Goal: Book appointment/travel/reservation

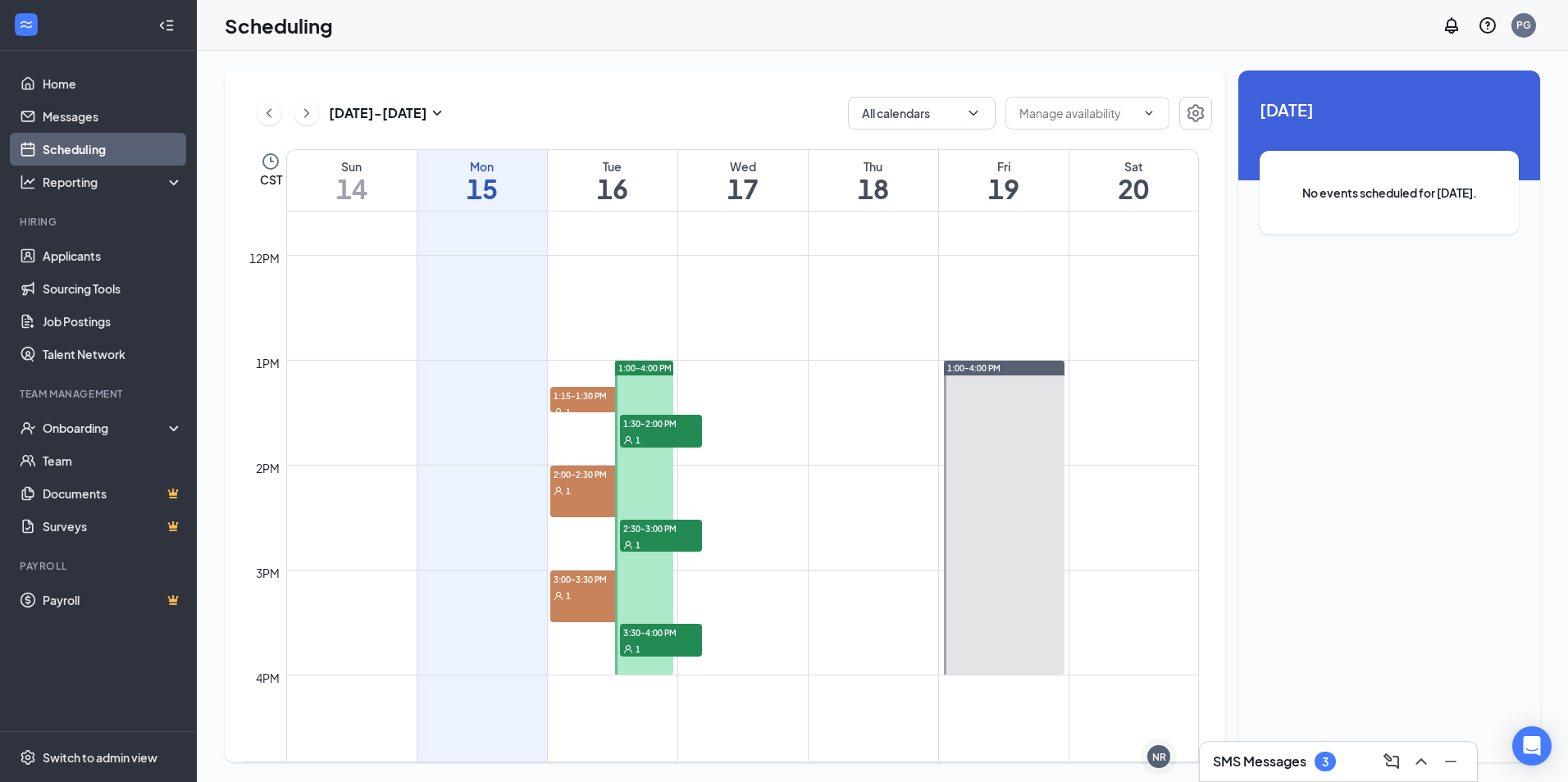
scroll to position [1134, 0]
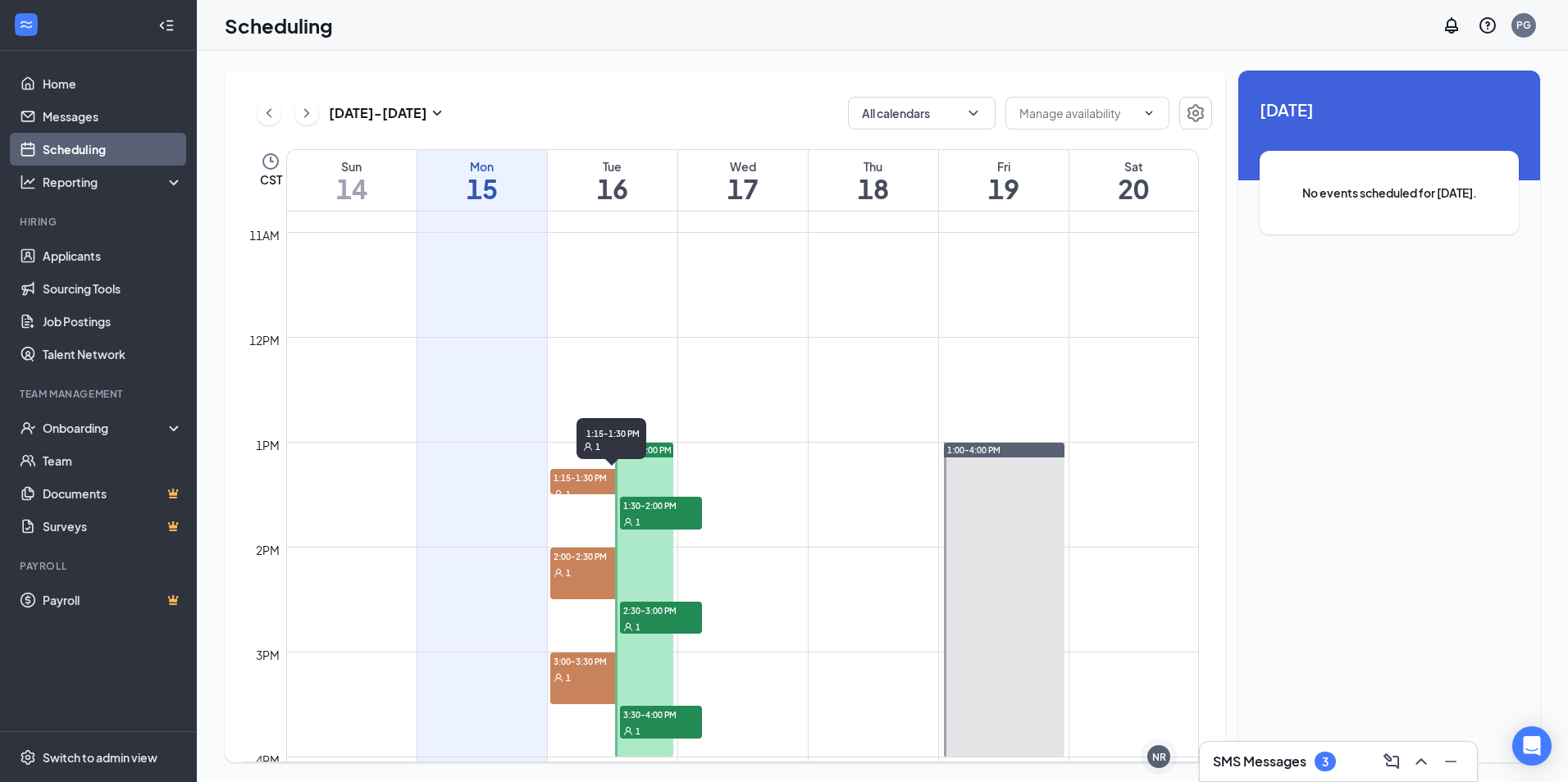
click at [586, 481] on span "1:15-1:30 PM" at bounding box center [592, 477] width 82 height 17
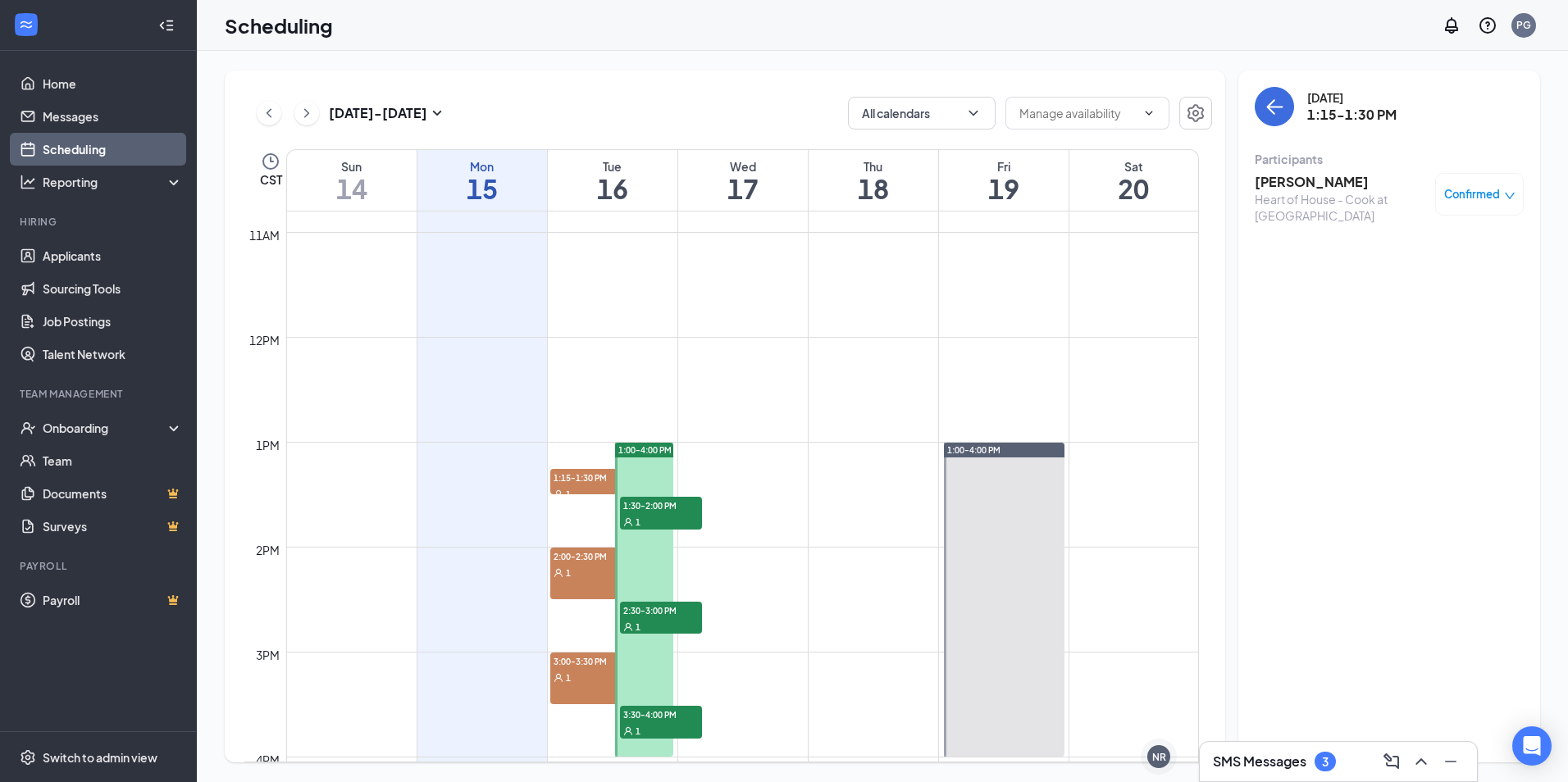
click at [1498, 197] on span "Confirmed" at bounding box center [1472, 194] width 56 height 17
click at [1455, 247] on span "Request Reschedule" at bounding box center [1442, 247] width 112 height 18
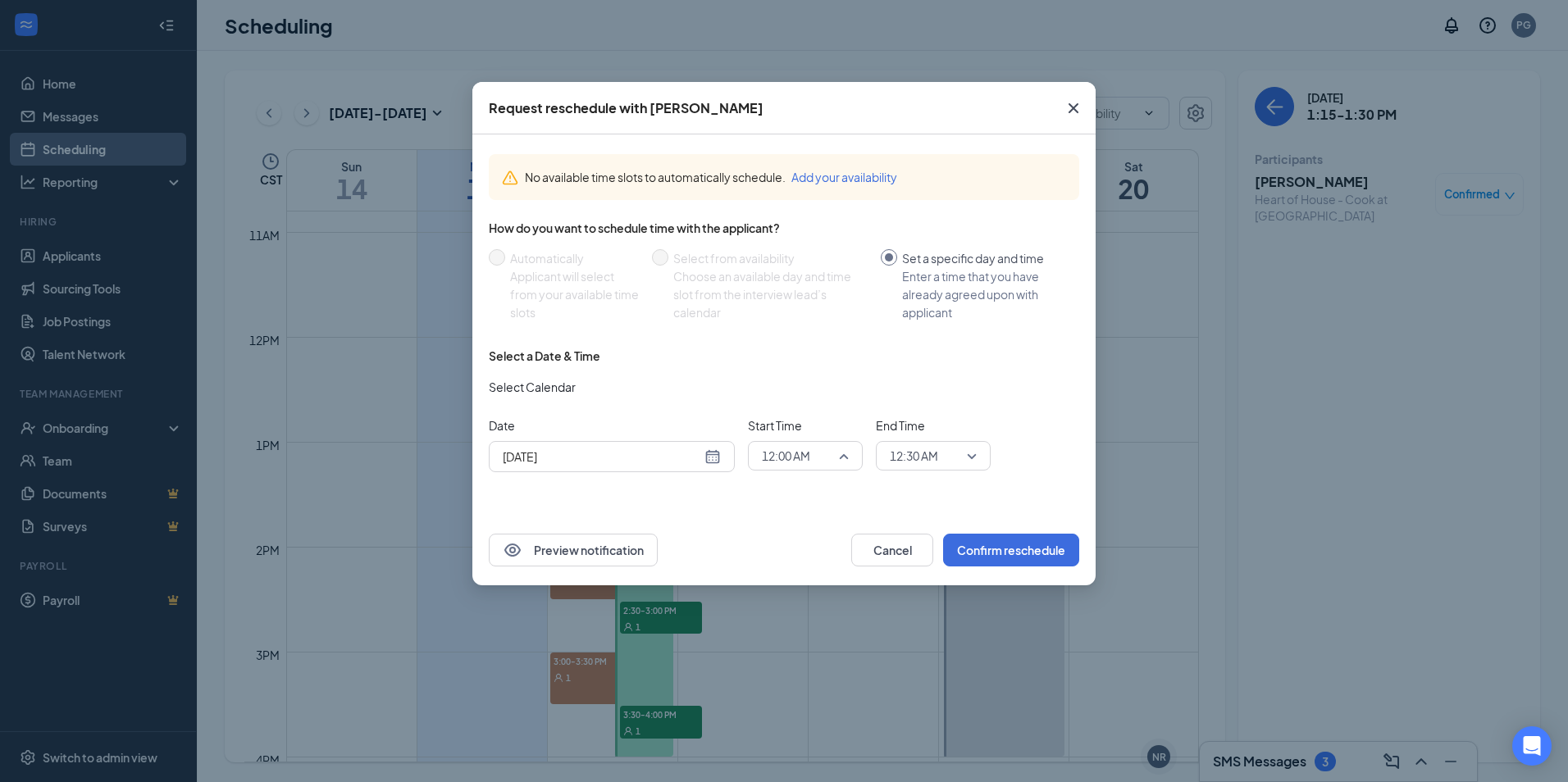
click at [840, 456] on span "12:00 AM" at bounding box center [805, 456] width 87 height 25
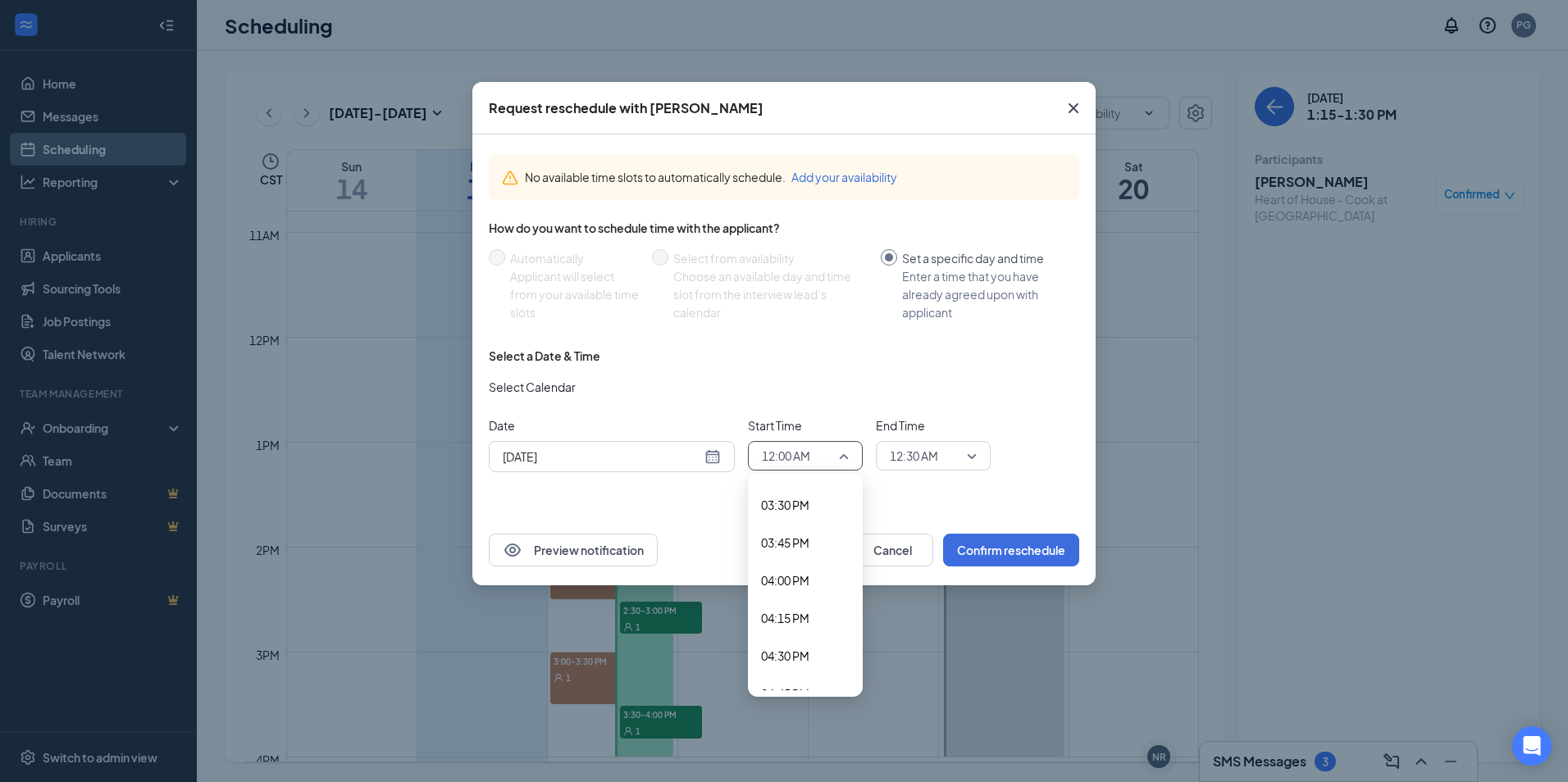
scroll to position [2352, 0]
click at [793, 635] on span "04:30 PM" at bounding box center [784, 638] width 48 height 18
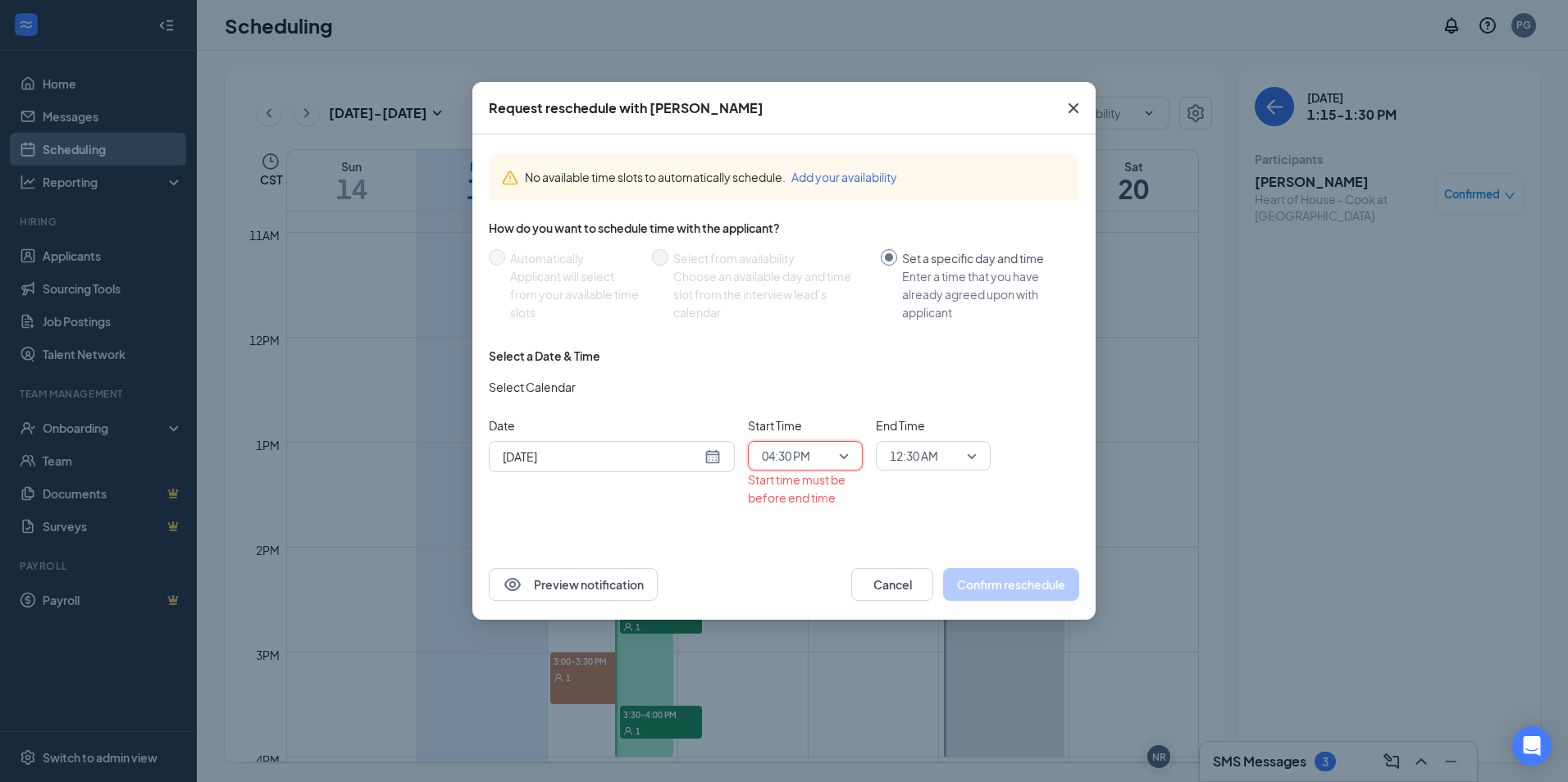
click at [974, 456] on div "12:30 AM" at bounding box center [933, 456] width 115 height 30
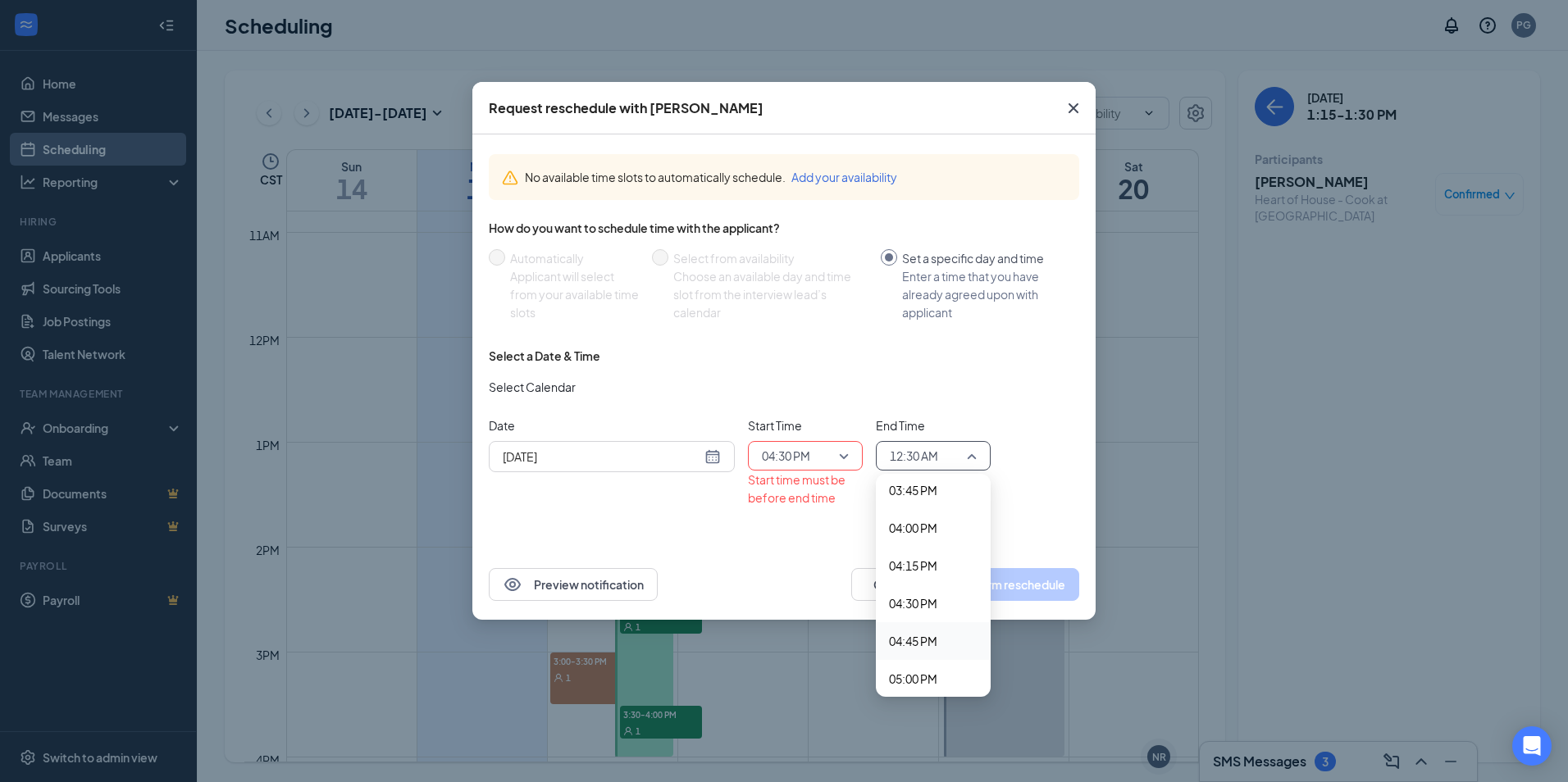
click at [917, 643] on span "04:45 PM" at bounding box center [912, 641] width 48 height 18
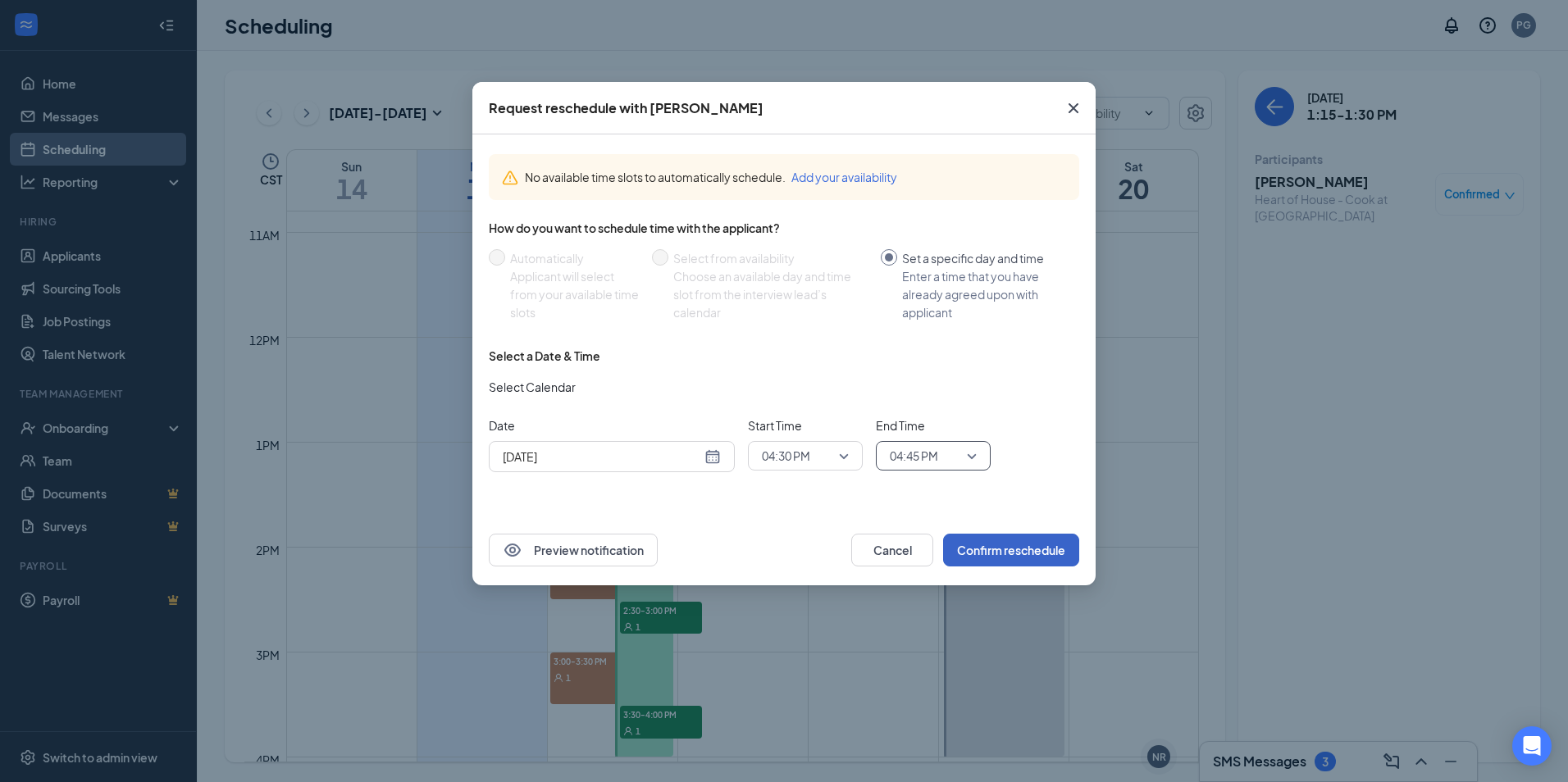
click at [1036, 543] on button "Confirm reschedule" at bounding box center [1011, 550] width 136 height 32
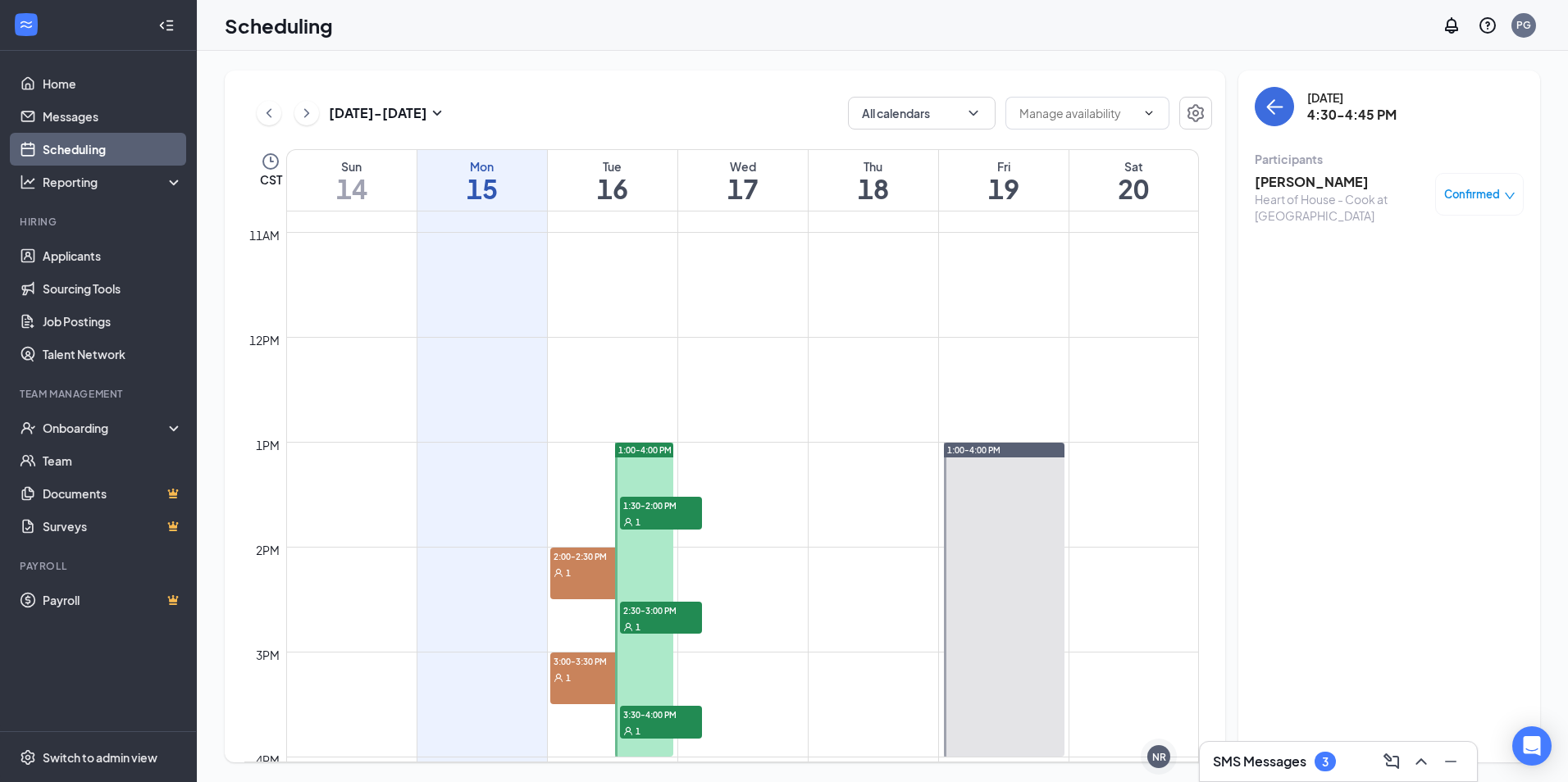
scroll to position [1216, 0]
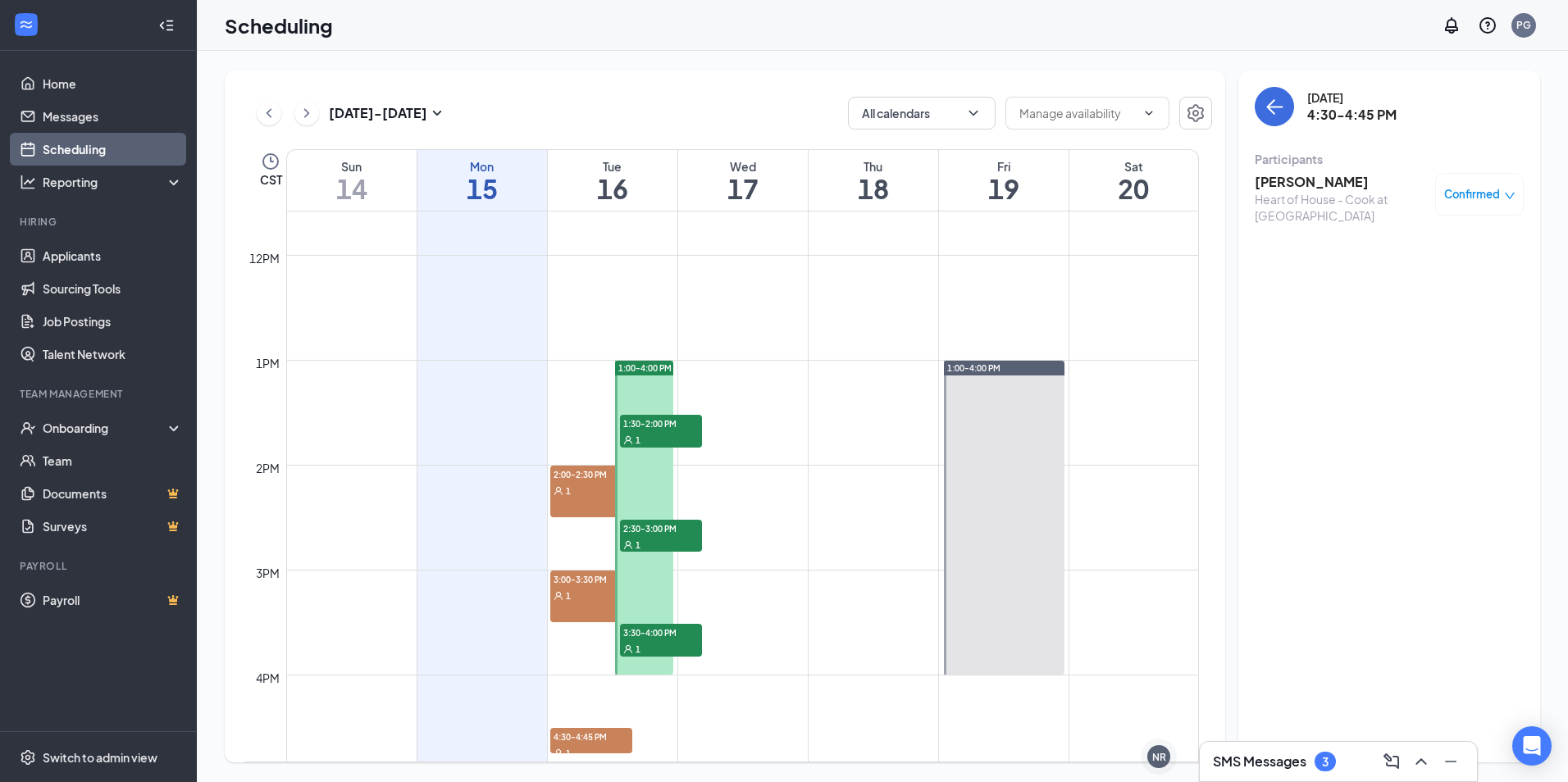
click at [578, 489] on div "1" at bounding box center [592, 490] width 82 height 17
click at [571, 478] on span "2:00-2:30 PM" at bounding box center [592, 473] width 82 height 17
click at [571, 478] on span "2:00-2:30 PM" at bounding box center [592, 473] width 82 height 17
click at [1507, 197] on icon "down" at bounding box center [1509, 196] width 11 height 11
click at [1438, 247] on span "Request Reschedule" at bounding box center [1442, 247] width 112 height 18
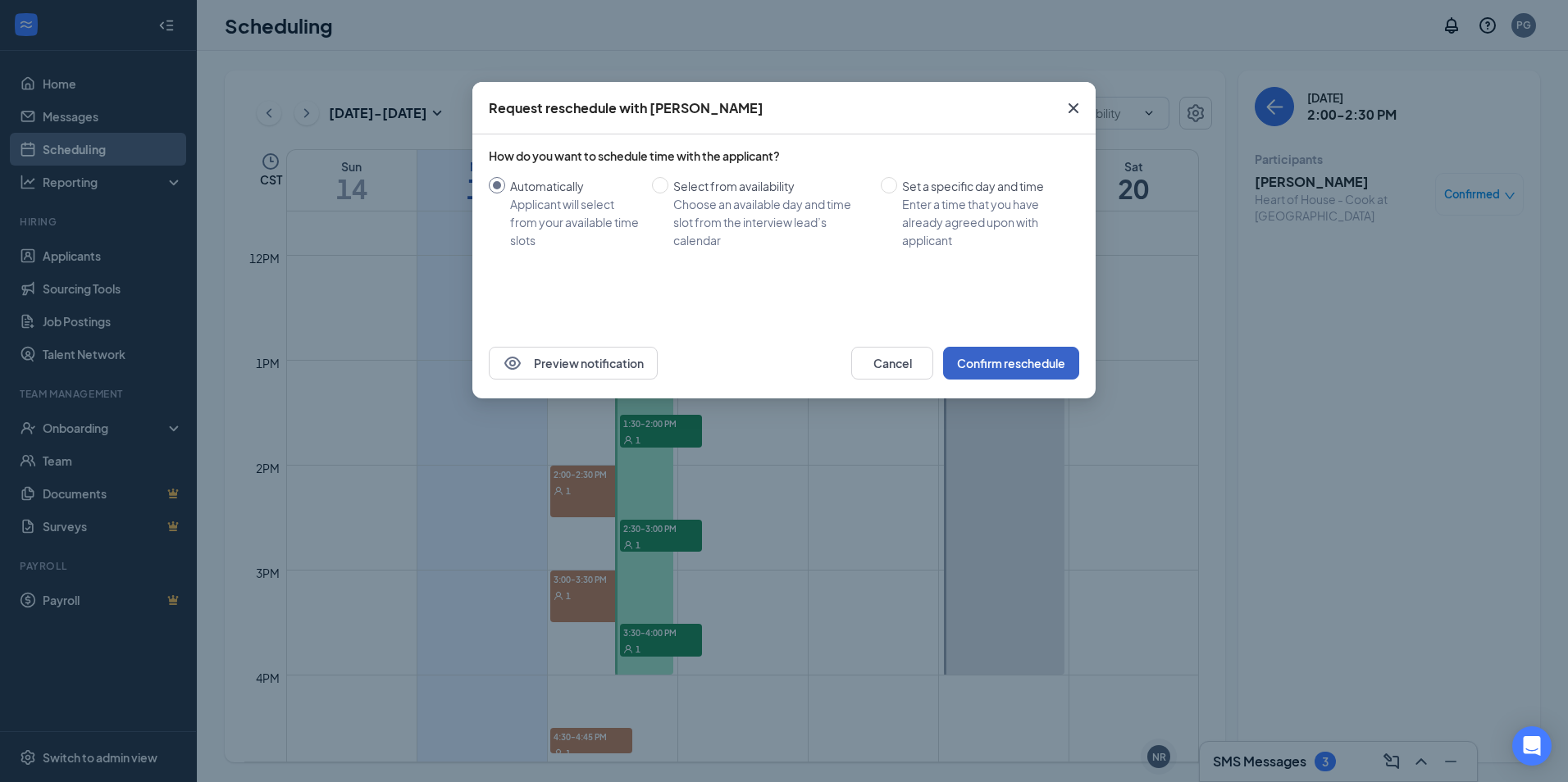
click at [970, 366] on button "Confirm reschedule" at bounding box center [1011, 363] width 136 height 32
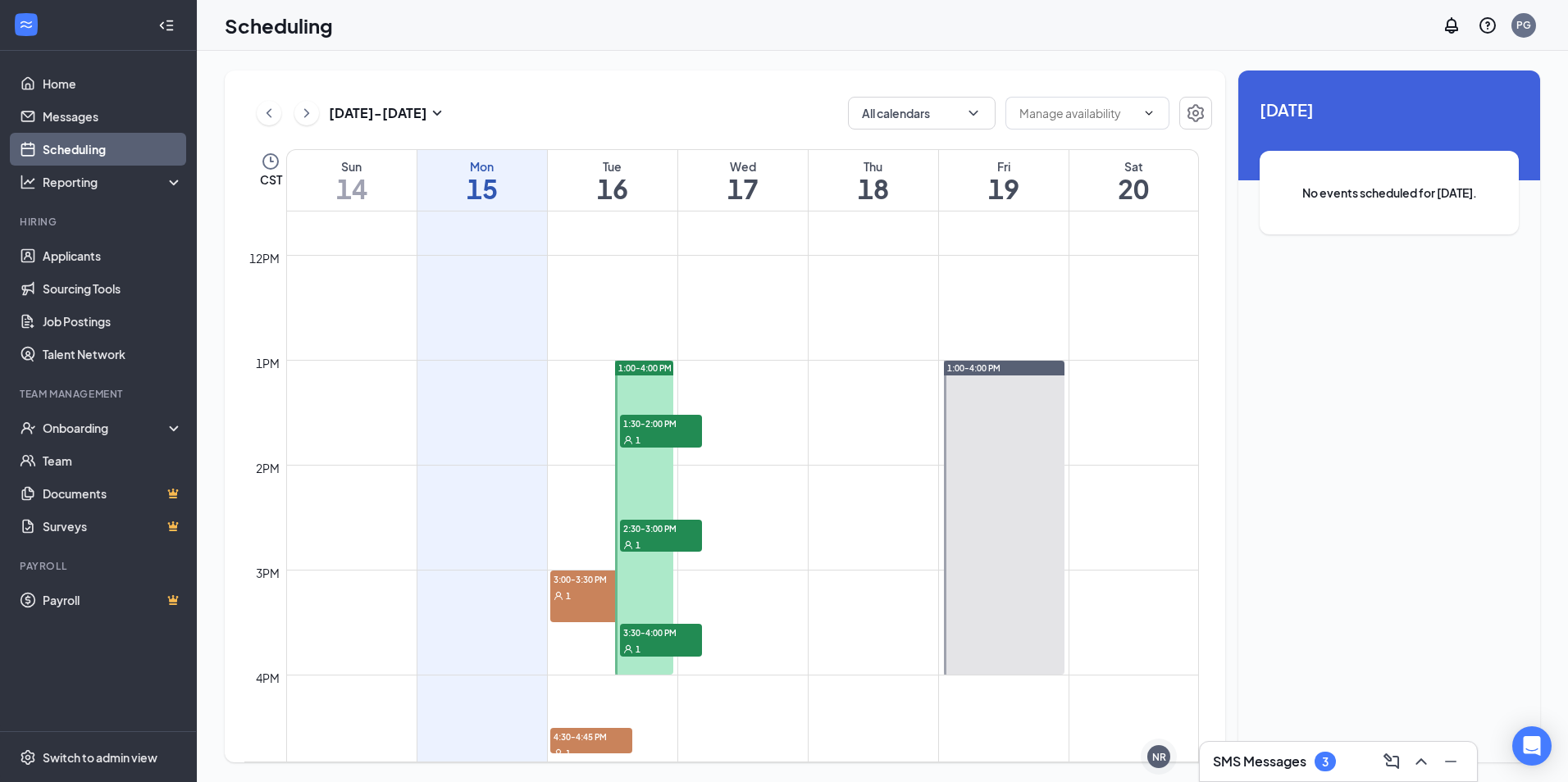
click at [591, 579] on span "3:00-3:30 PM" at bounding box center [592, 579] width 82 height 17
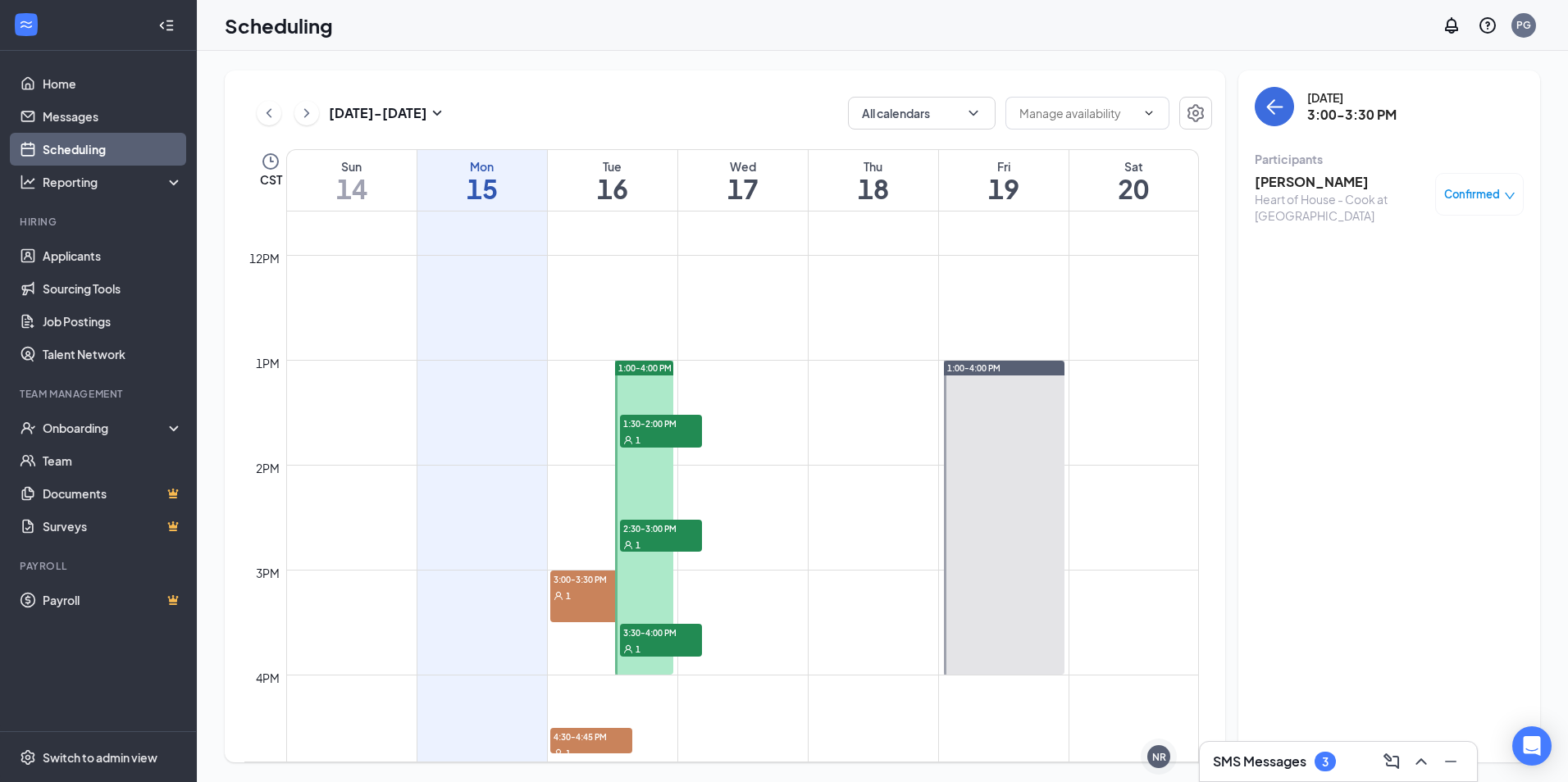
click at [591, 576] on span "3:00-3:30 PM" at bounding box center [592, 579] width 82 height 17
click at [571, 592] on div "1" at bounding box center [592, 595] width 82 height 17
click at [1508, 197] on icon "down" at bounding box center [1509, 196] width 10 height 6
click at [1486, 246] on span "Request Reschedule" at bounding box center [1442, 247] width 112 height 18
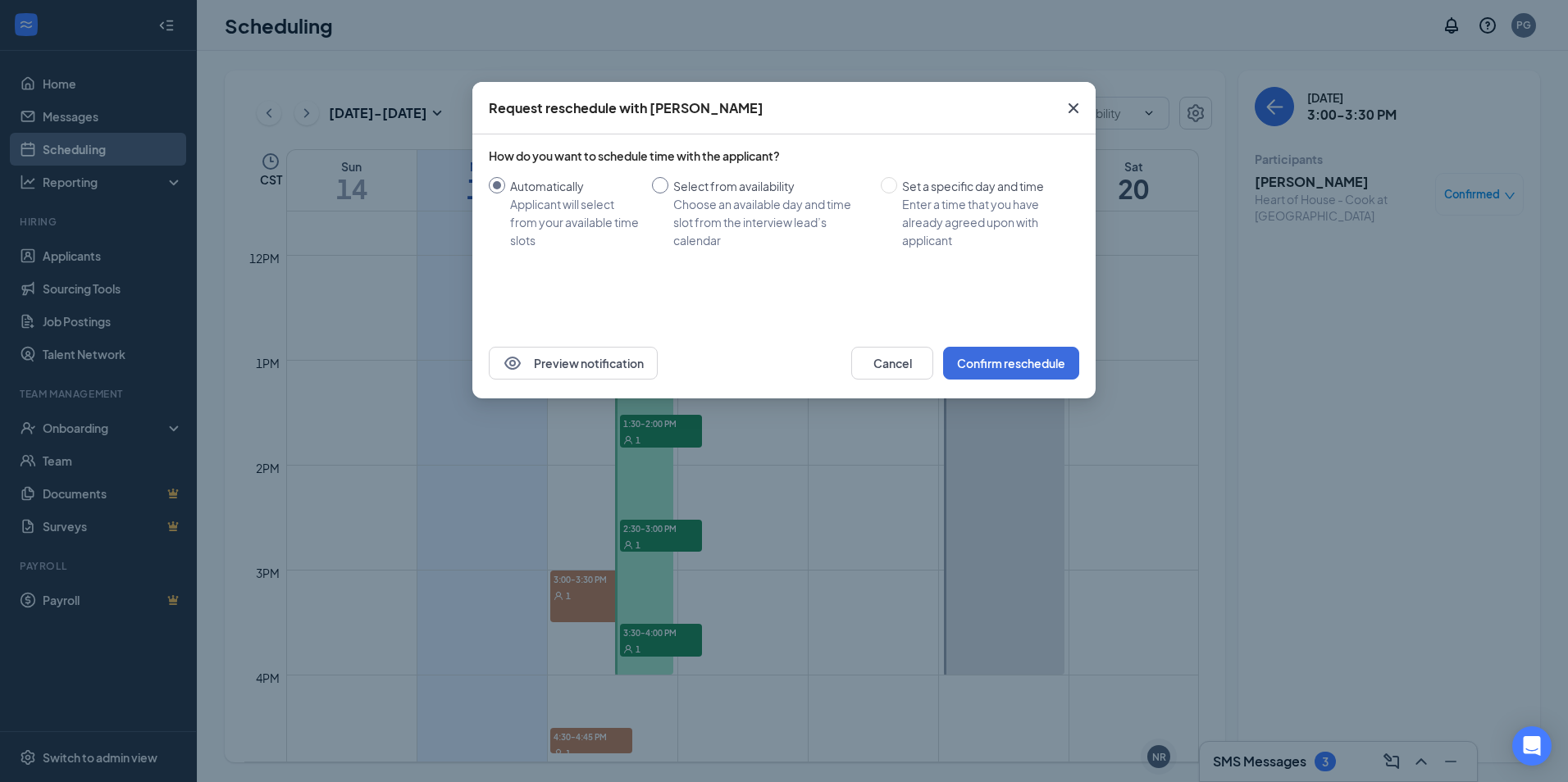
click at [663, 181] on input "Select from availability Choose an available day and time slot from the intervi…" at bounding box center [660, 185] width 17 height 17
radio input "true"
radio input "false"
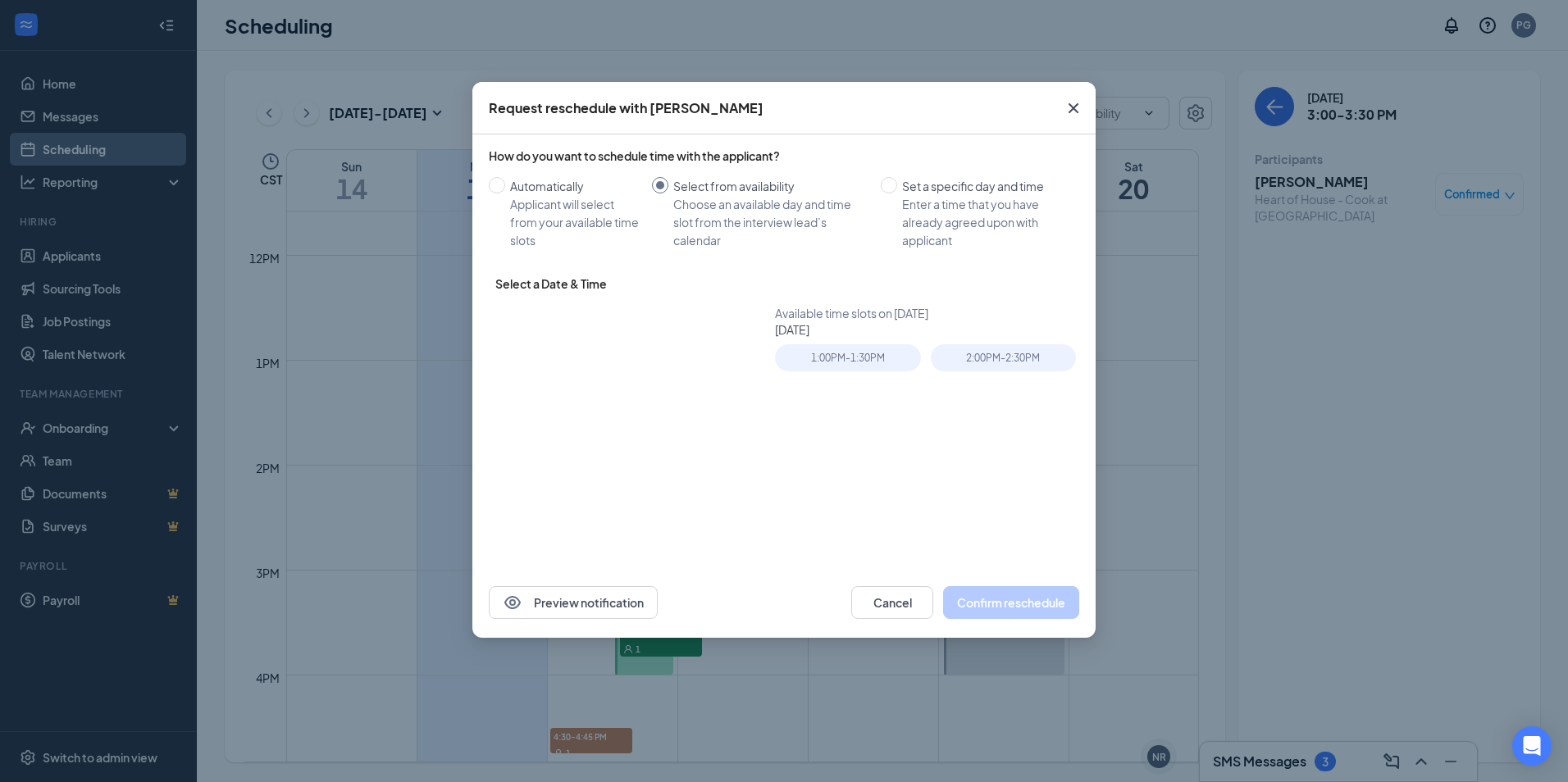
type input "[DATE]"
click at [609, 427] on table "Su Mo Tu We Th Fr Sa 31 1 2 3 4 5 6 7 8 9 10 11 12 13 14 15 16 17 18 19 20 21 2…" at bounding box center [608, 433] width 207 height 172
click at [887, 188] on input "Set a specific day and time Enter a time that you have already agreed upon with…" at bounding box center [889, 185] width 17 height 17
radio input "true"
radio input "false"
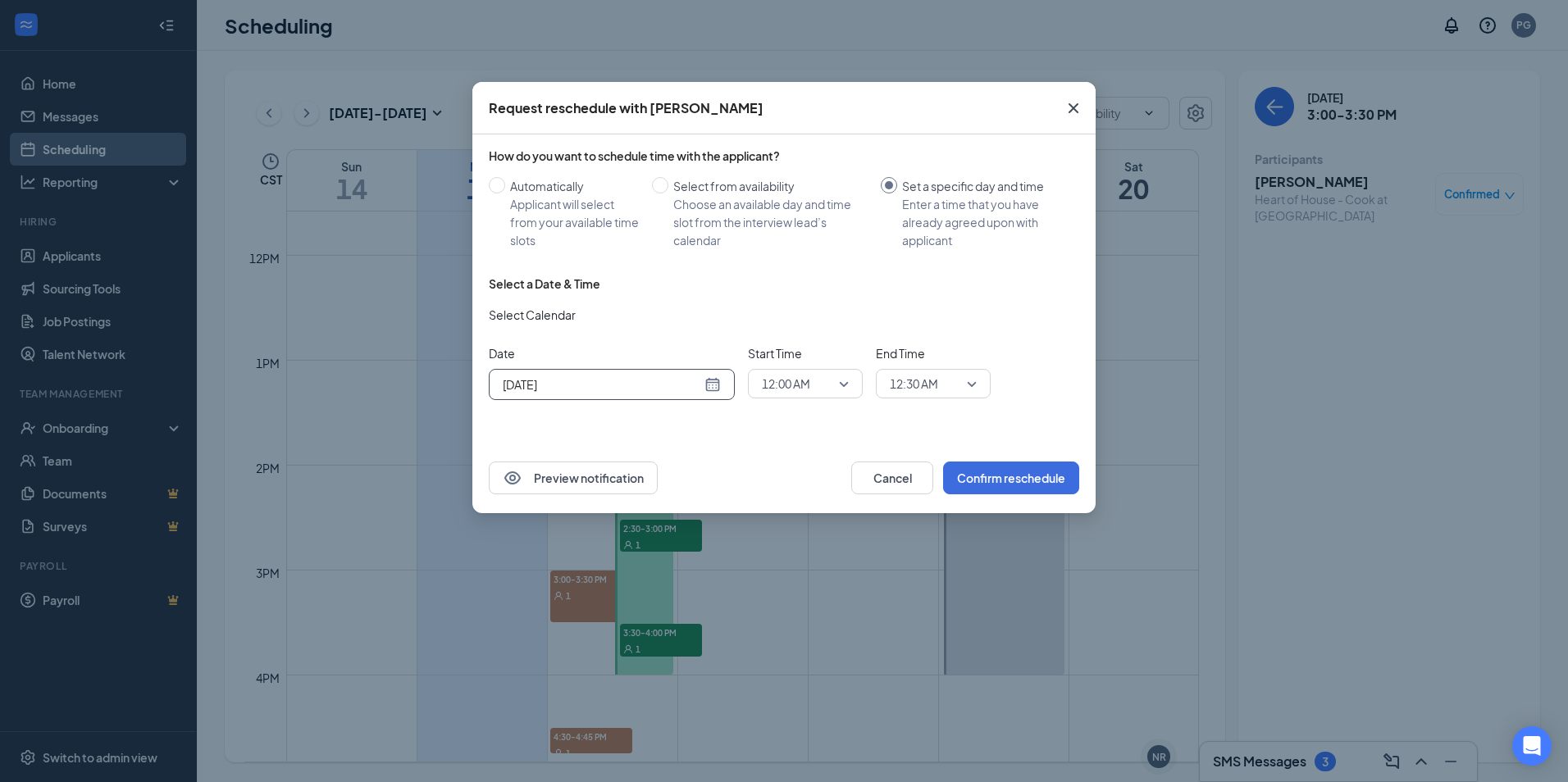
click at [711, 384] on div "[DATE]" at bounding box center [611, 384] width 218 height 18
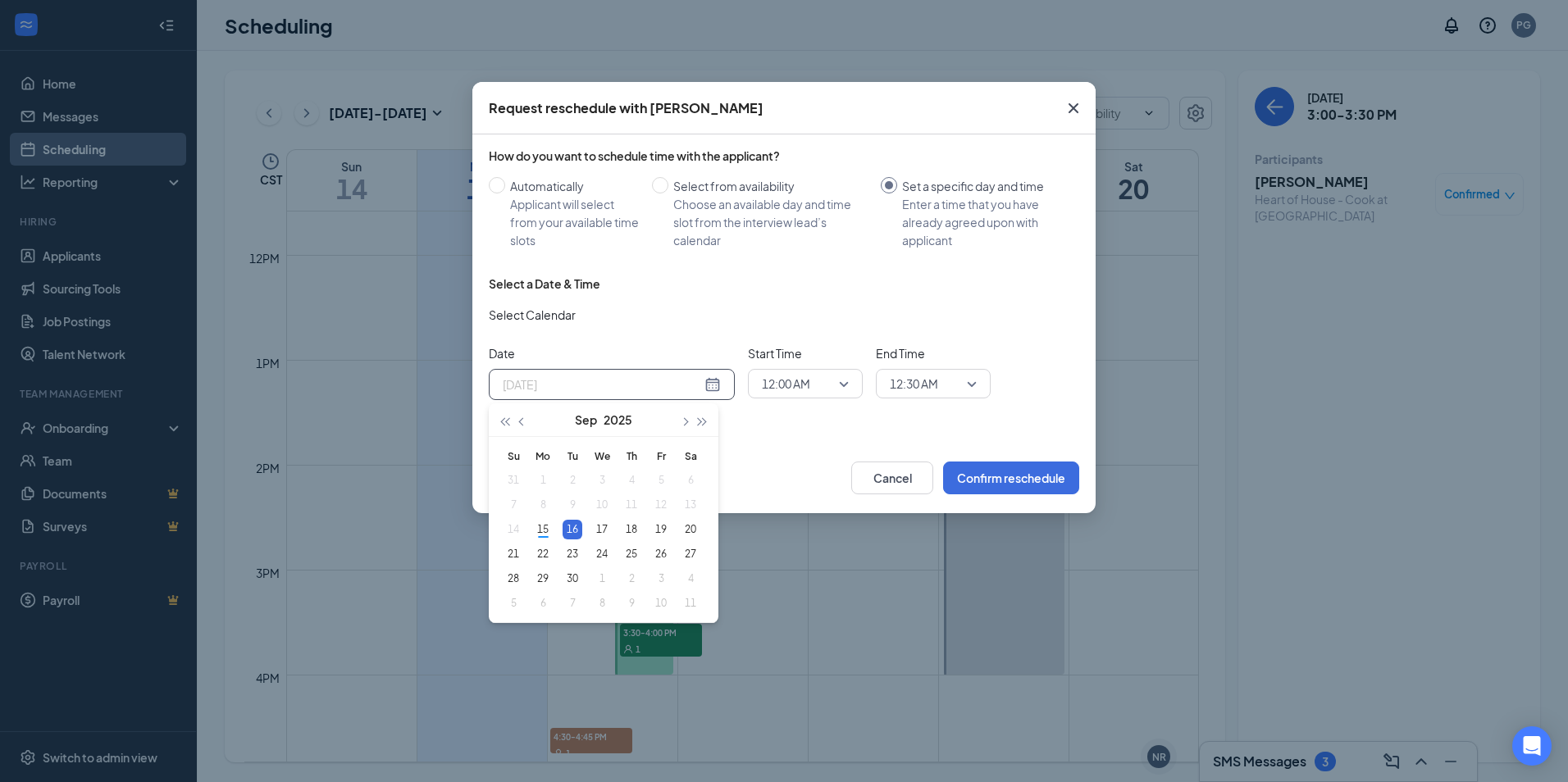
type input "[DATE]"
click at [574, 527] on div "16" at bounding box center [572, 530] width 19 height 19
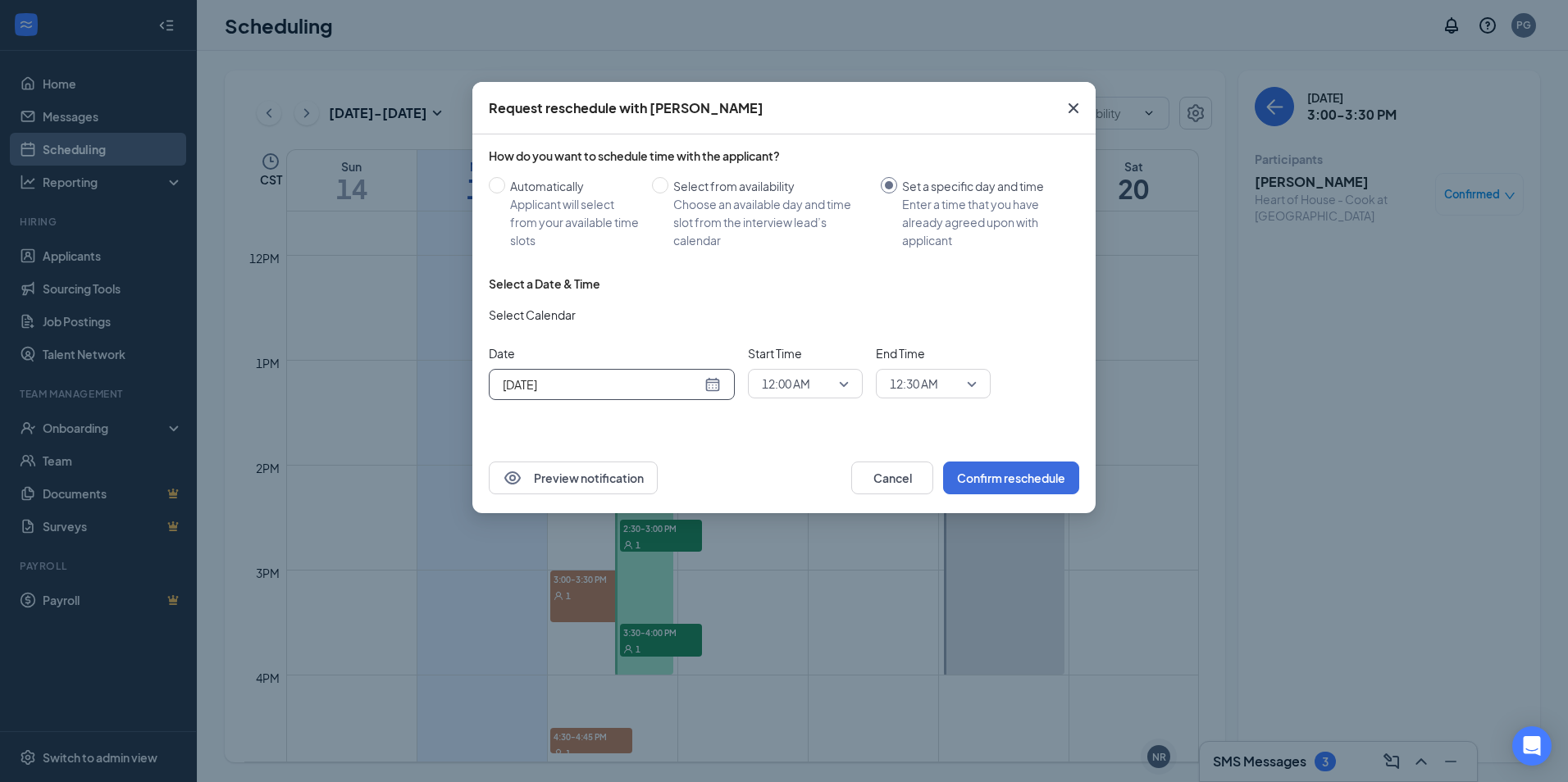
click at [838, 379] on span "12:00 AM" at bounding box center [805, 384] width 87 height 25
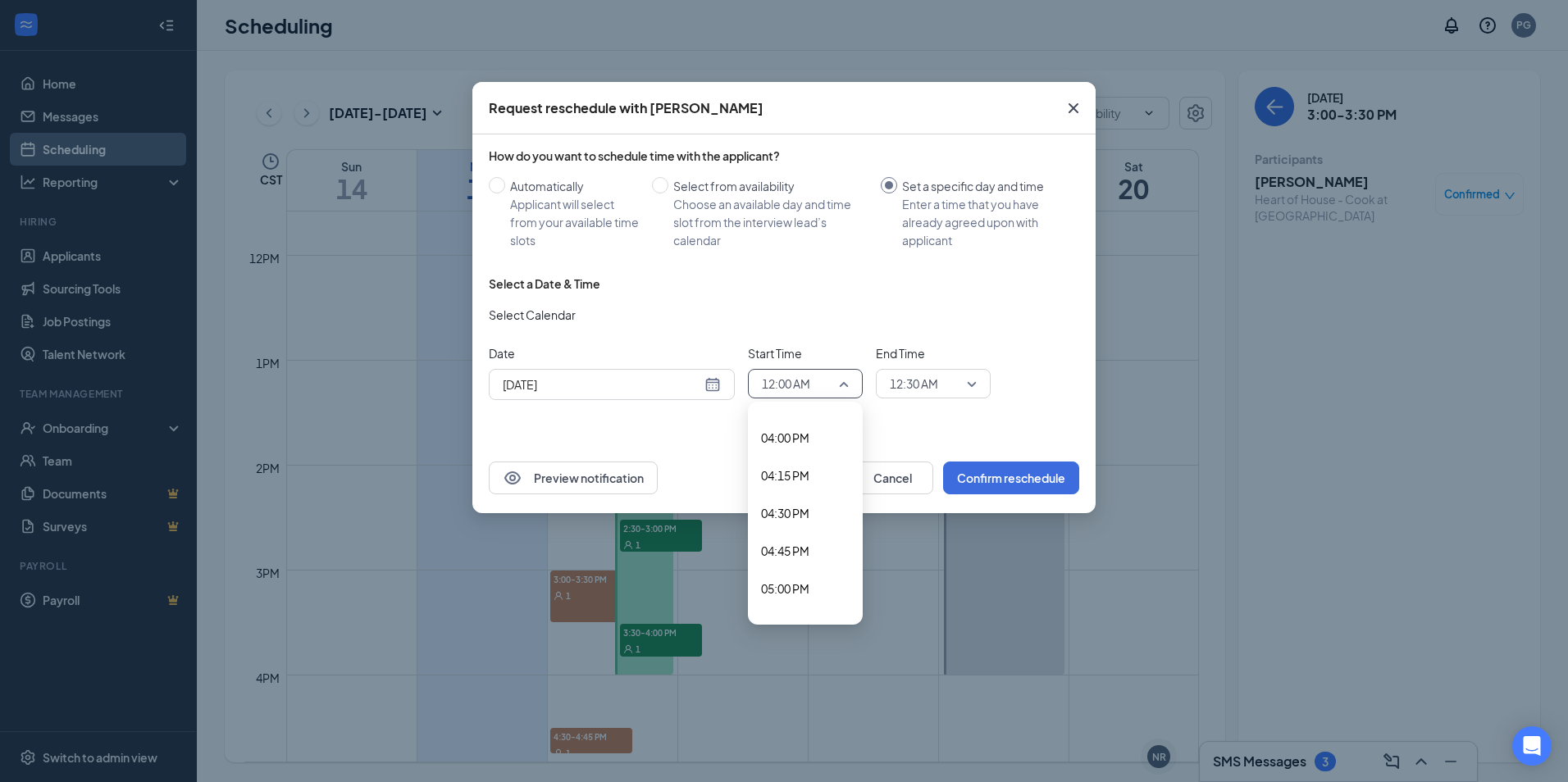
scroll to position [2423, 0]
click at [797, 532] on span "04:45 PM" at bounding box center [784, 534] width 48 height 18
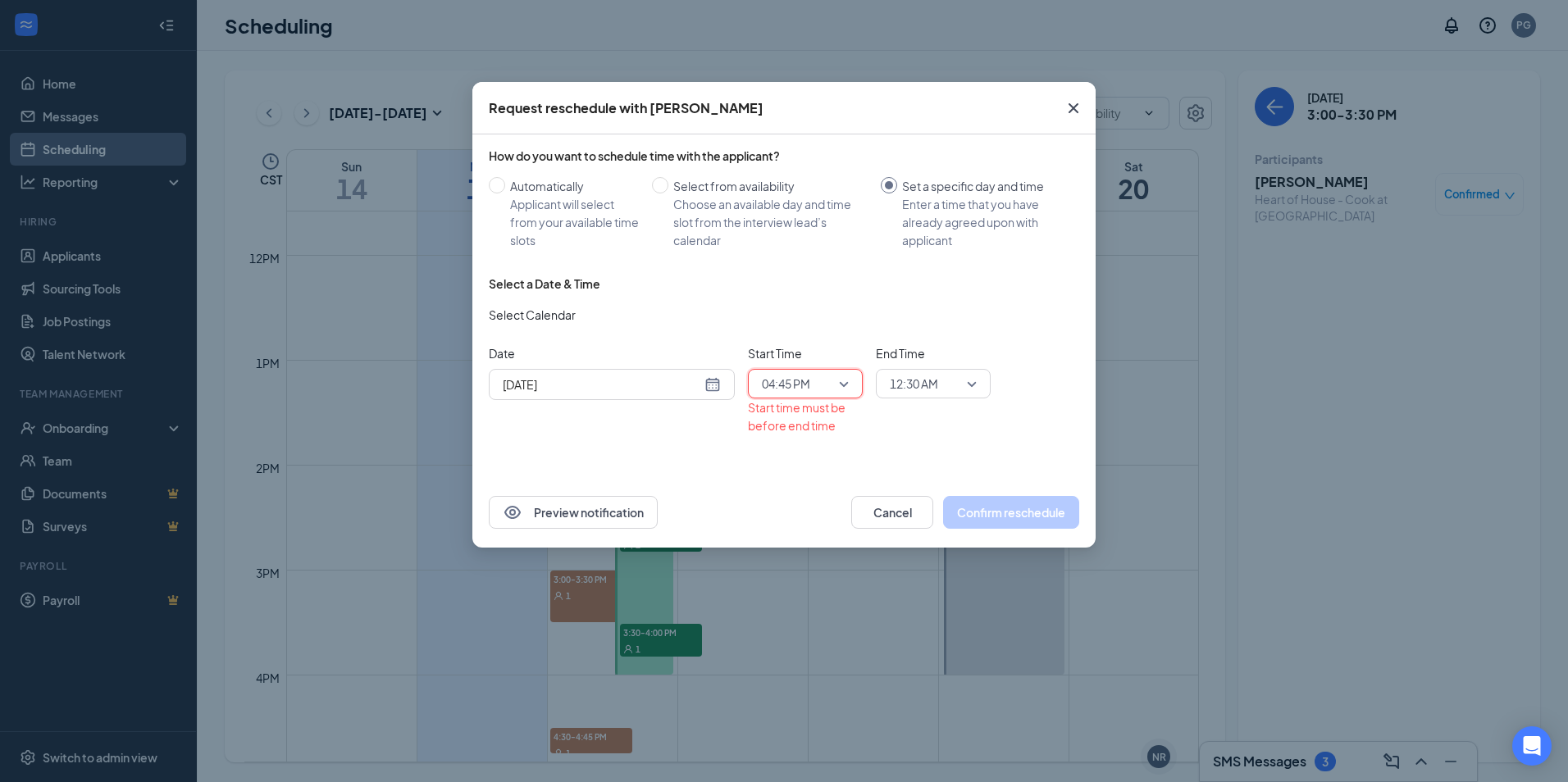
click at [977, 369] on div "12:30 AM" at bounding box center [933, 384] width 115 height 30
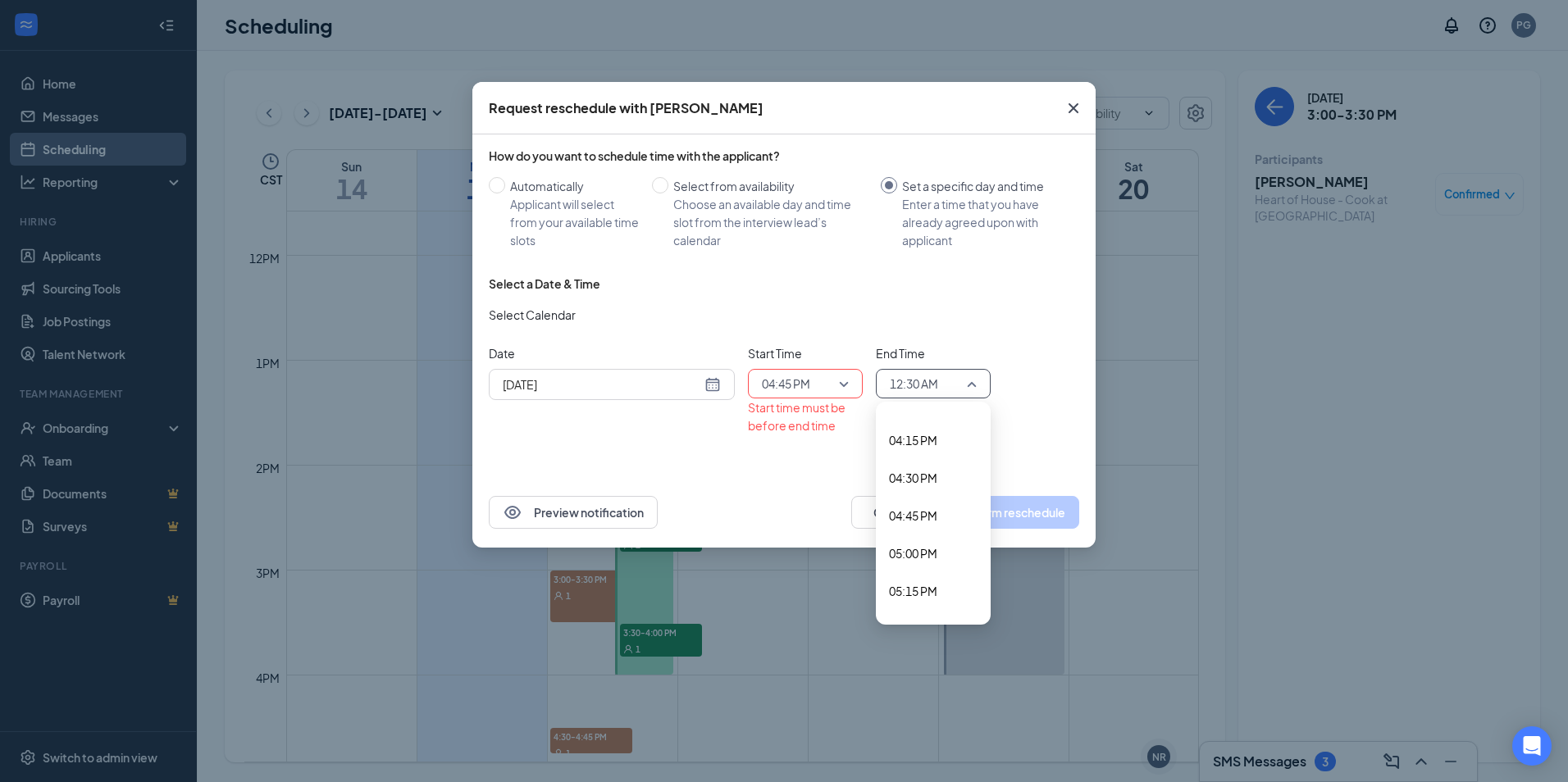
scroll to position [2459, 0]
click at [923, 538] on span "05:00 PM" at bounding box center [912, 536] width 48 height 18
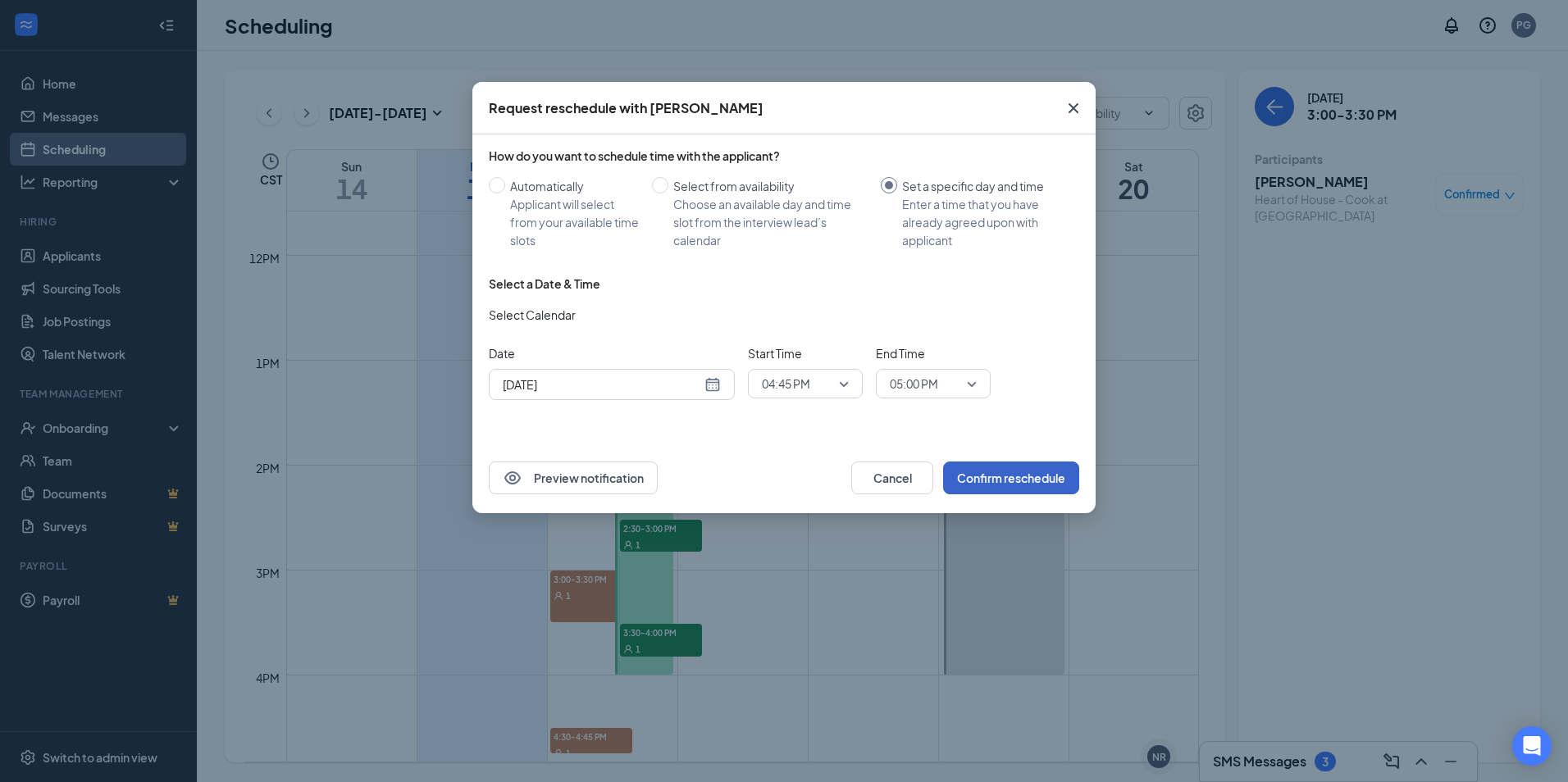
click at [1056, 482] on button "Confirm reschedule" at bounding box center [1011, 478] width 136 height 32
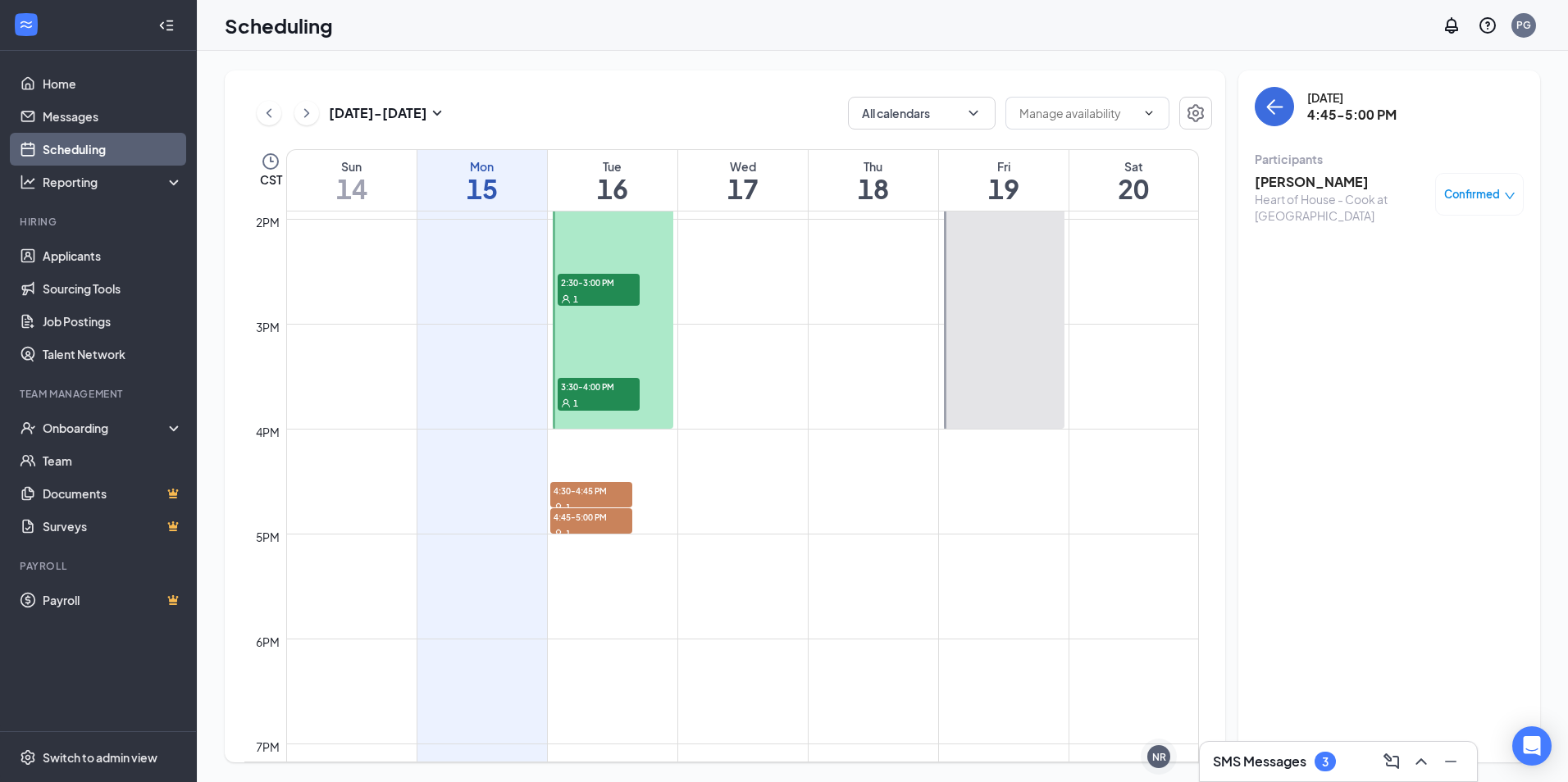
scroll to position [1298, 0]
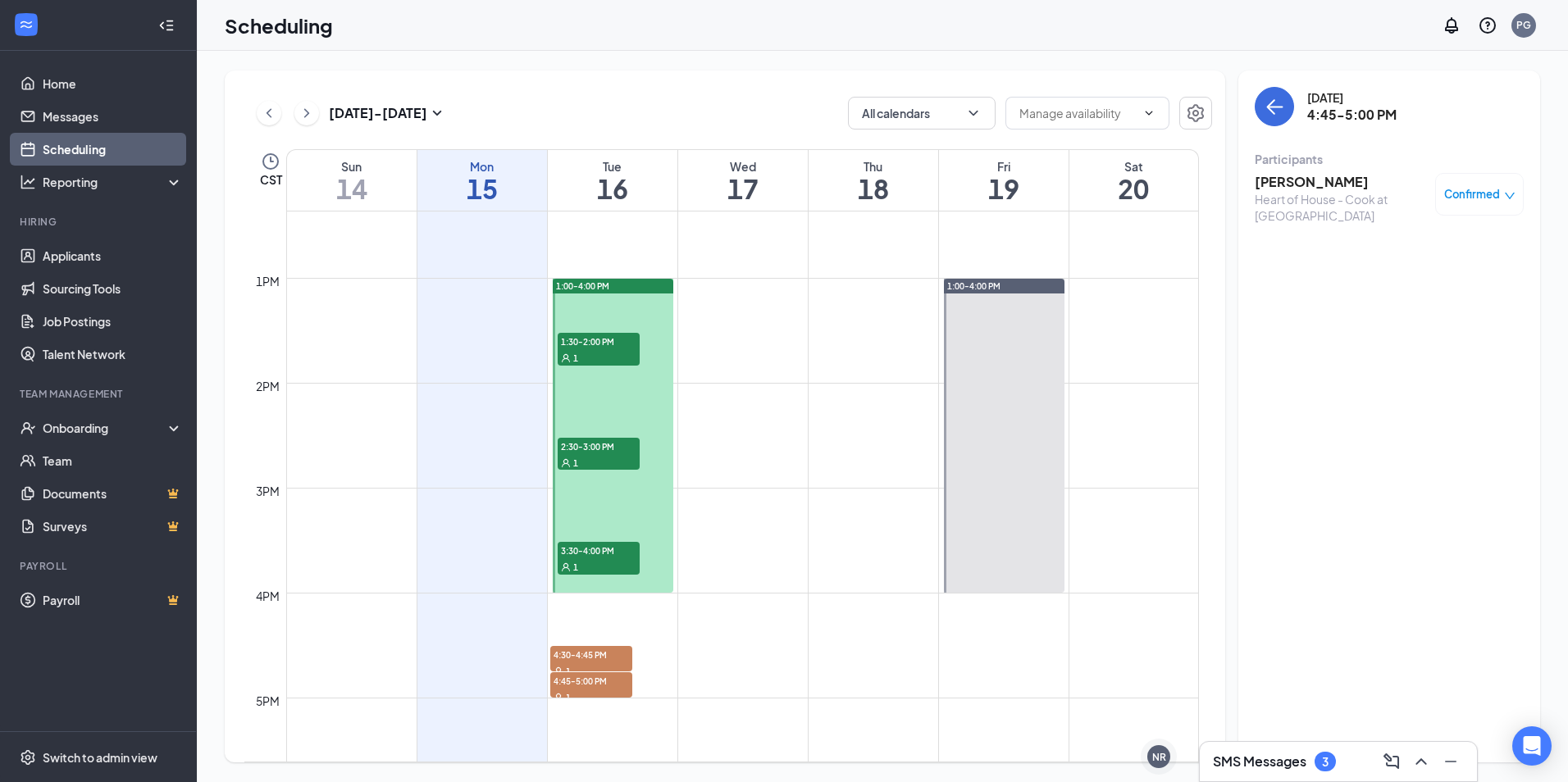
click at [1452, 203] on div "Confirmed" at bounding box center [1479, 194] width 89 height 43
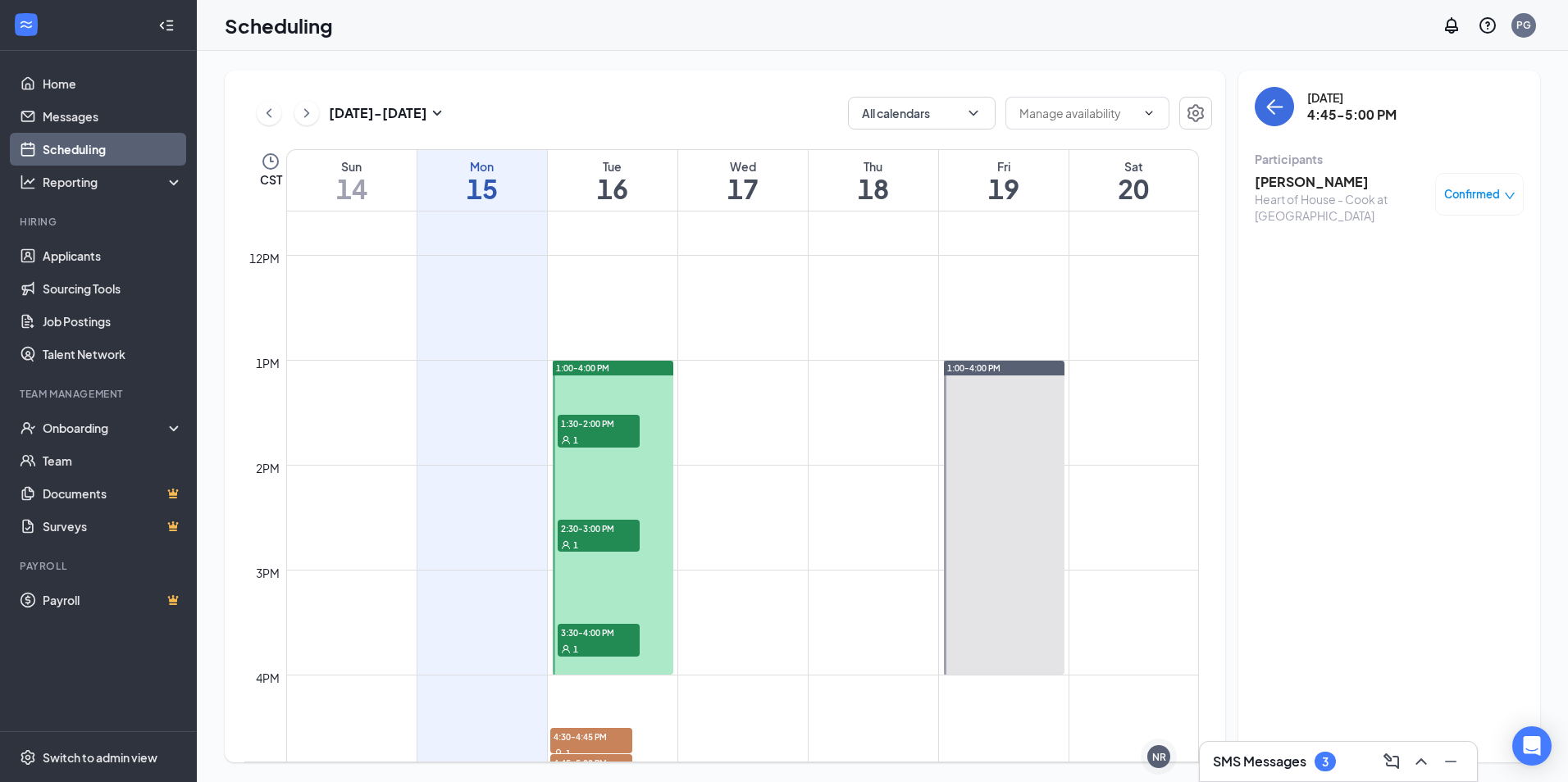
click at [597, 370] on span "1:00-4:00 PM" at bounding box center [582, 368] width 53 height 11
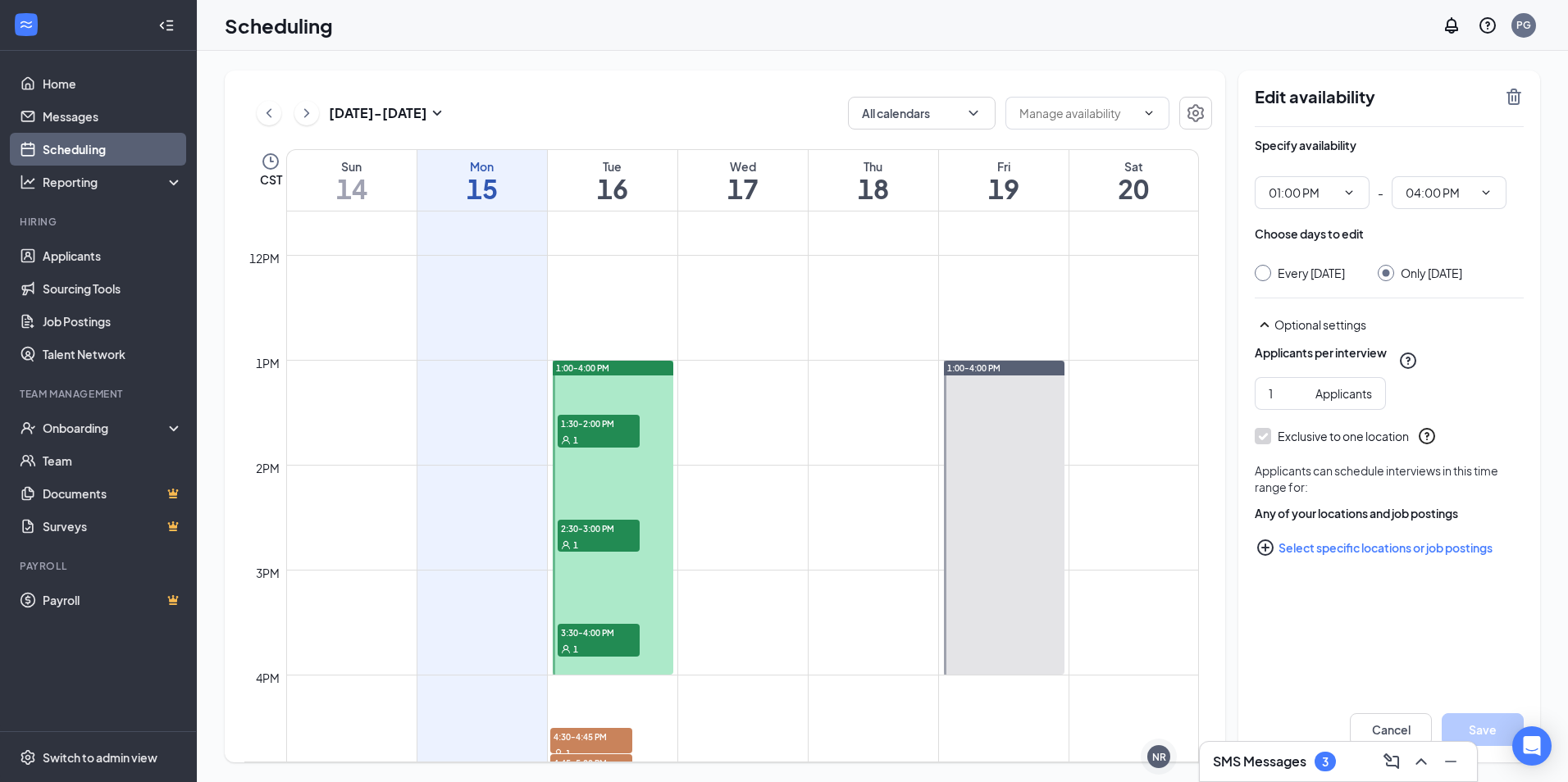
click at [596, 371] on span "1:00-4:00 PM" at bounding box center [582, 368] width 53 height 11
click at [600, 423] on span "1:30-2:00 PM" at bounding box center [599, 423] width 82 height 17
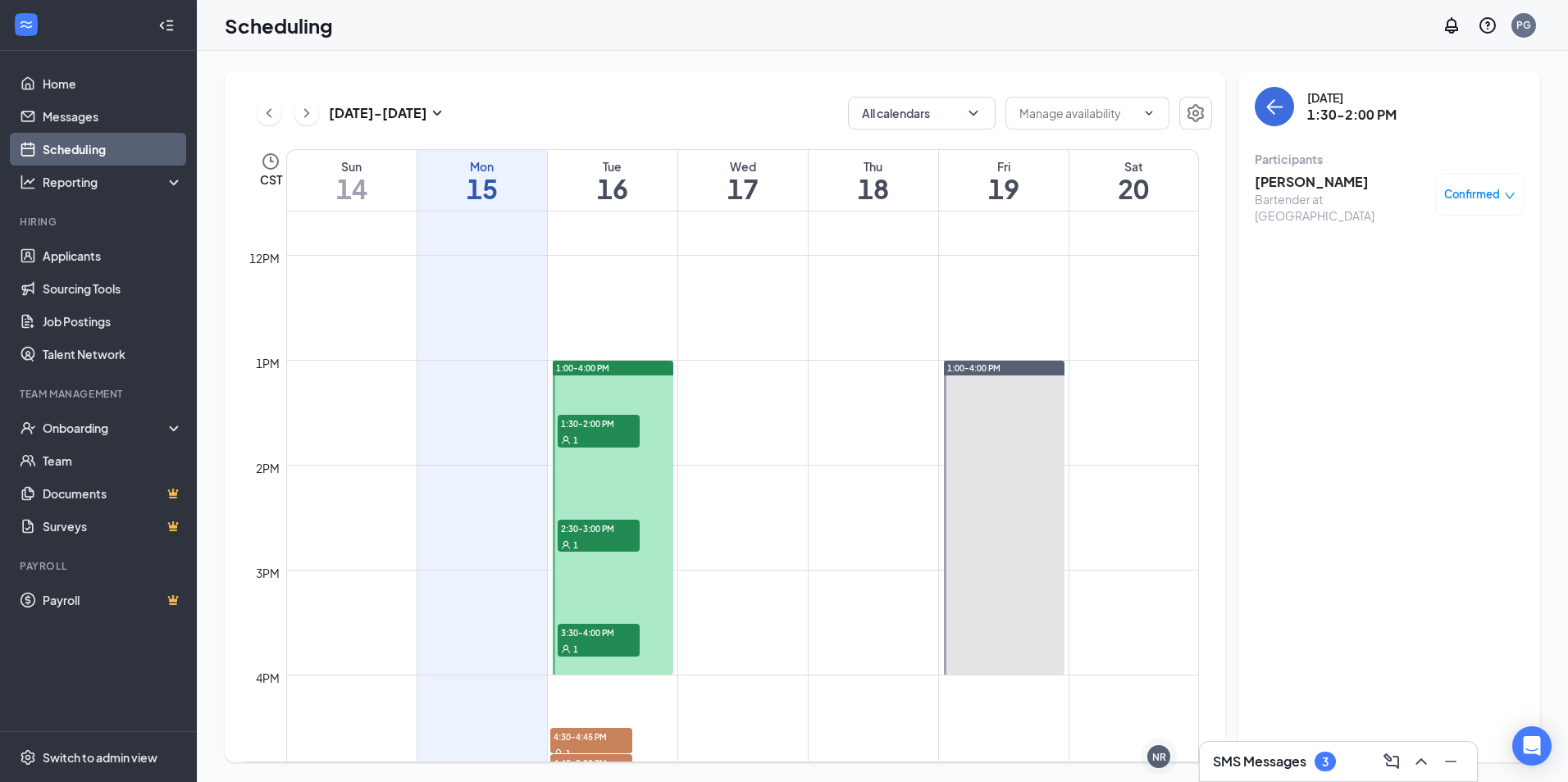
click at [1496, 196] on span "Confirmed" at bounding box center [1472, 194] width 56 height 17
click at [1469, 202] on span "Confirmed" at bounding box center [1472, 194] width 56 height 17
click at [1469, 203] on span "Confirmed" at bounding box center [1472, 194] width 56 height 17
click at [1390, 244] on span "Request Reschedule" at bounding box center [1442, 247] width 112 height 18
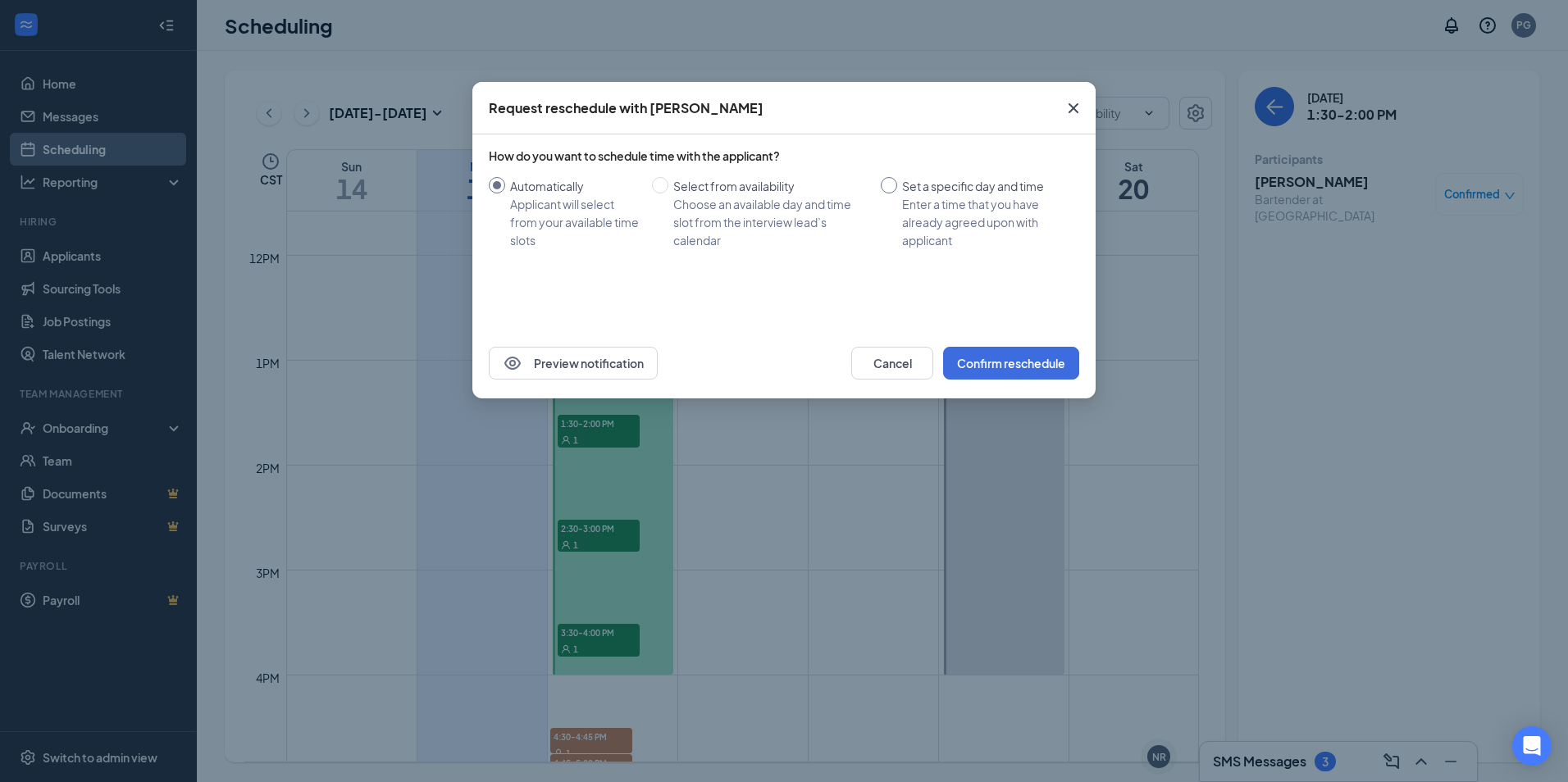
click at [899, 187] on span "Set a specific day and time Enter a time that you have already agreed upon with…" at bounding box center [984, 213] width 175 height 72
click at [897, 187] on input "Set a specific day and time Enter a time that you have already agreed upon with…" at bounding box center [889, 185] width 17 height 17
radio input "true"
radio input "false"
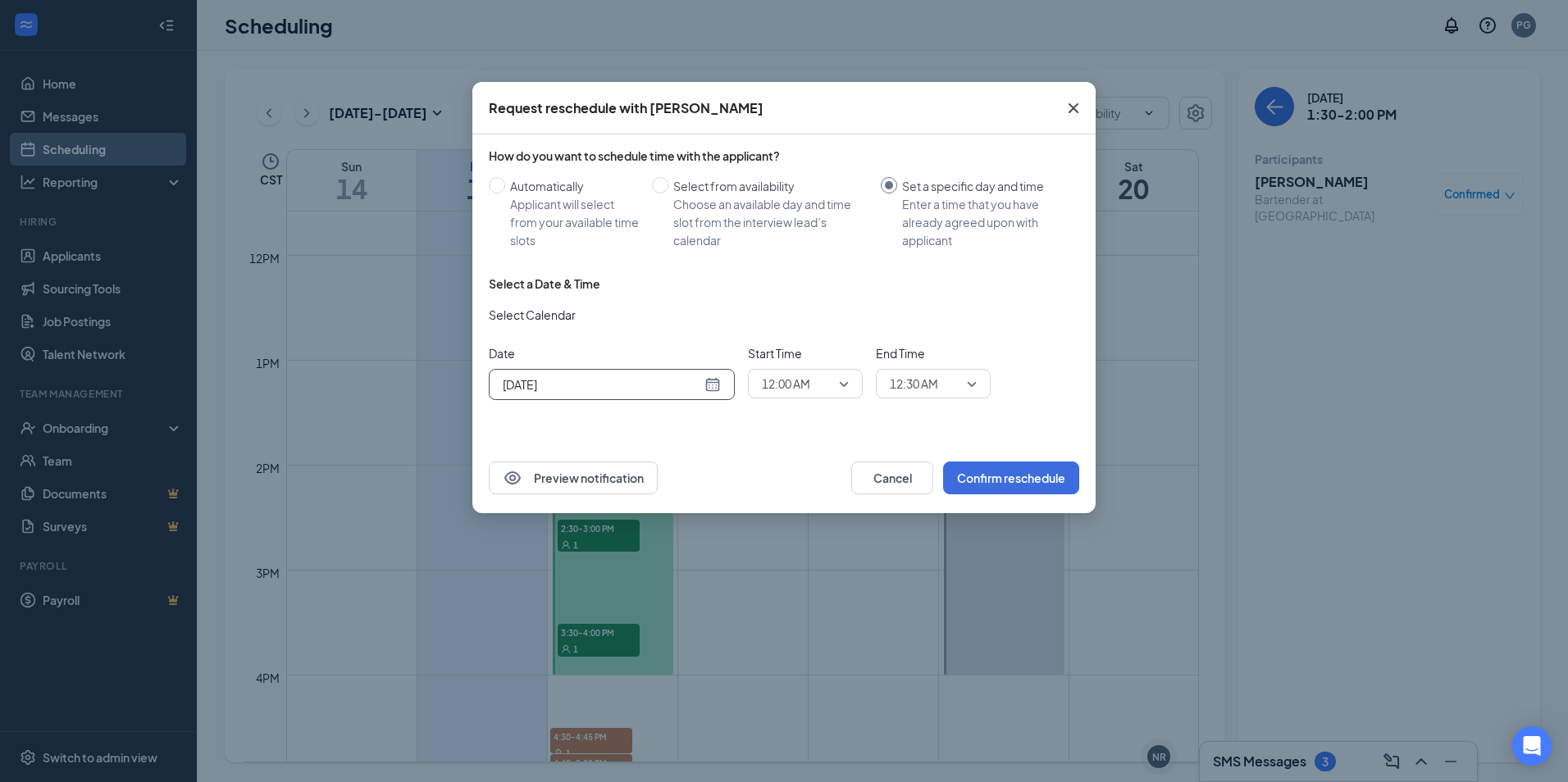
click at [717, 388] on div "[DATE]" at bounding box center [611, 384] width 218 height 18
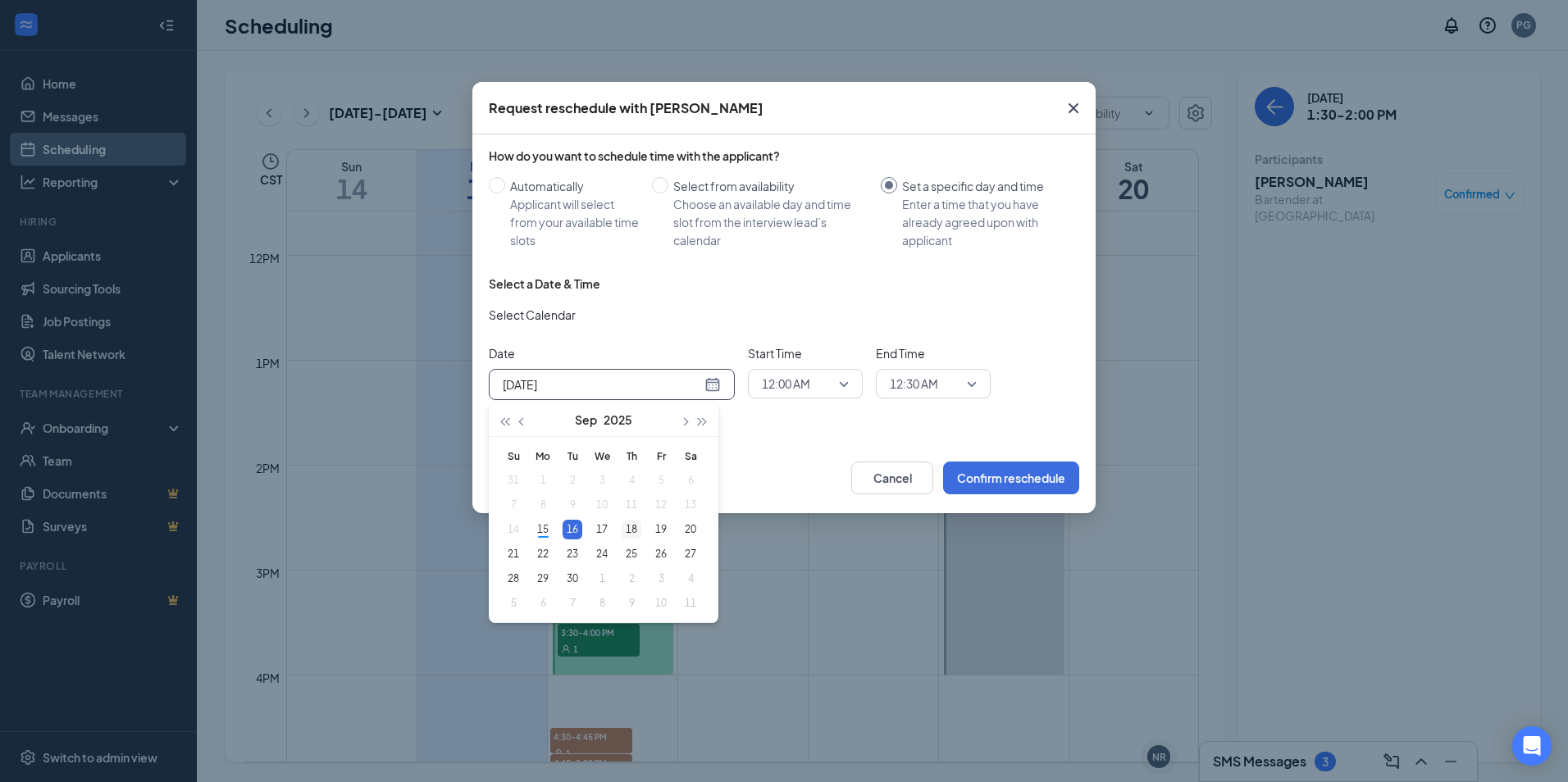
type input "[DATE]"
click at [631, 530] on div "18" at bounding box center [631, 530] width 19 height 19
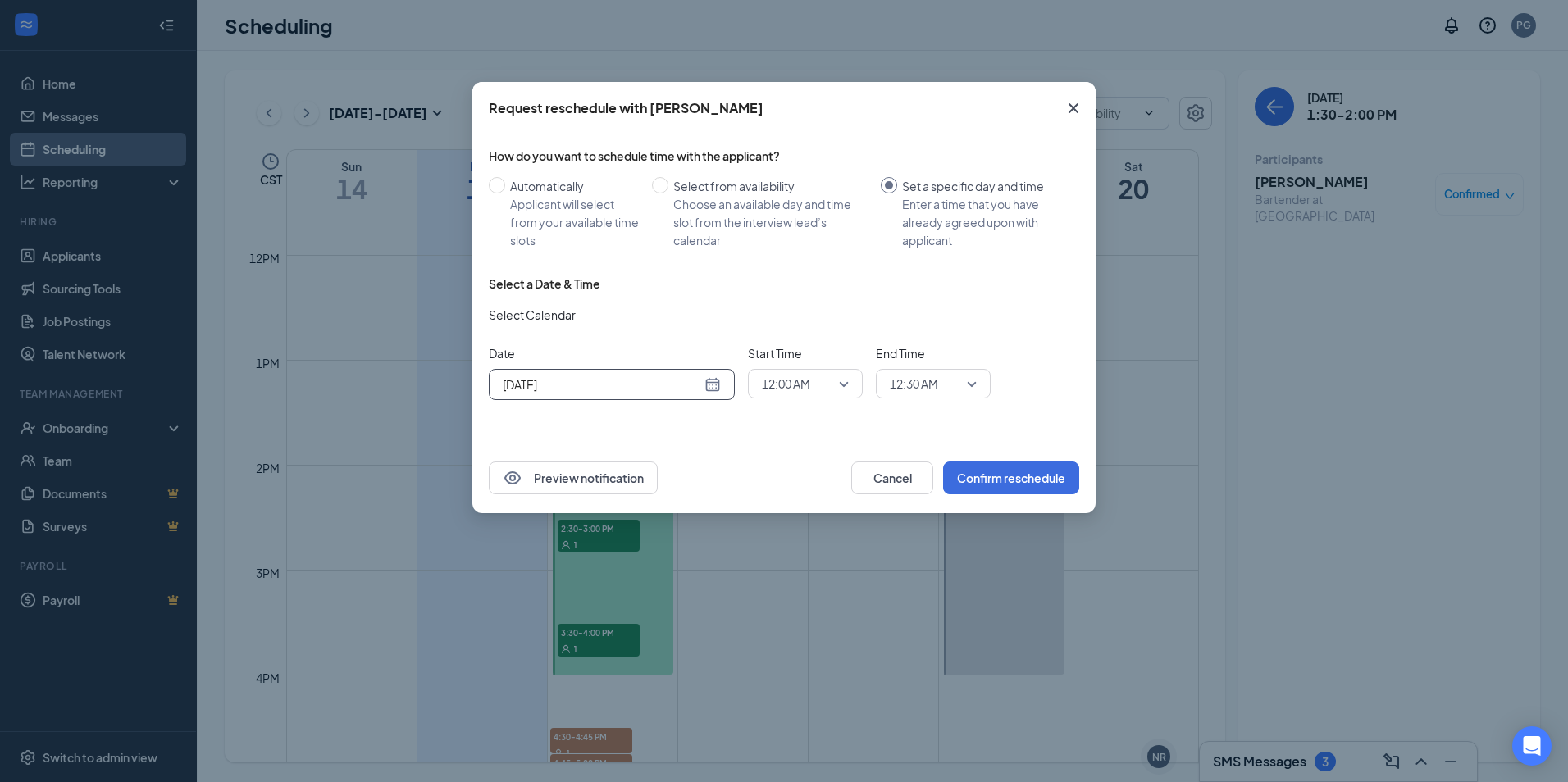
click at [847, 384] on span "12:00 AM" at bounding box center [805, 384] width 87 height 25
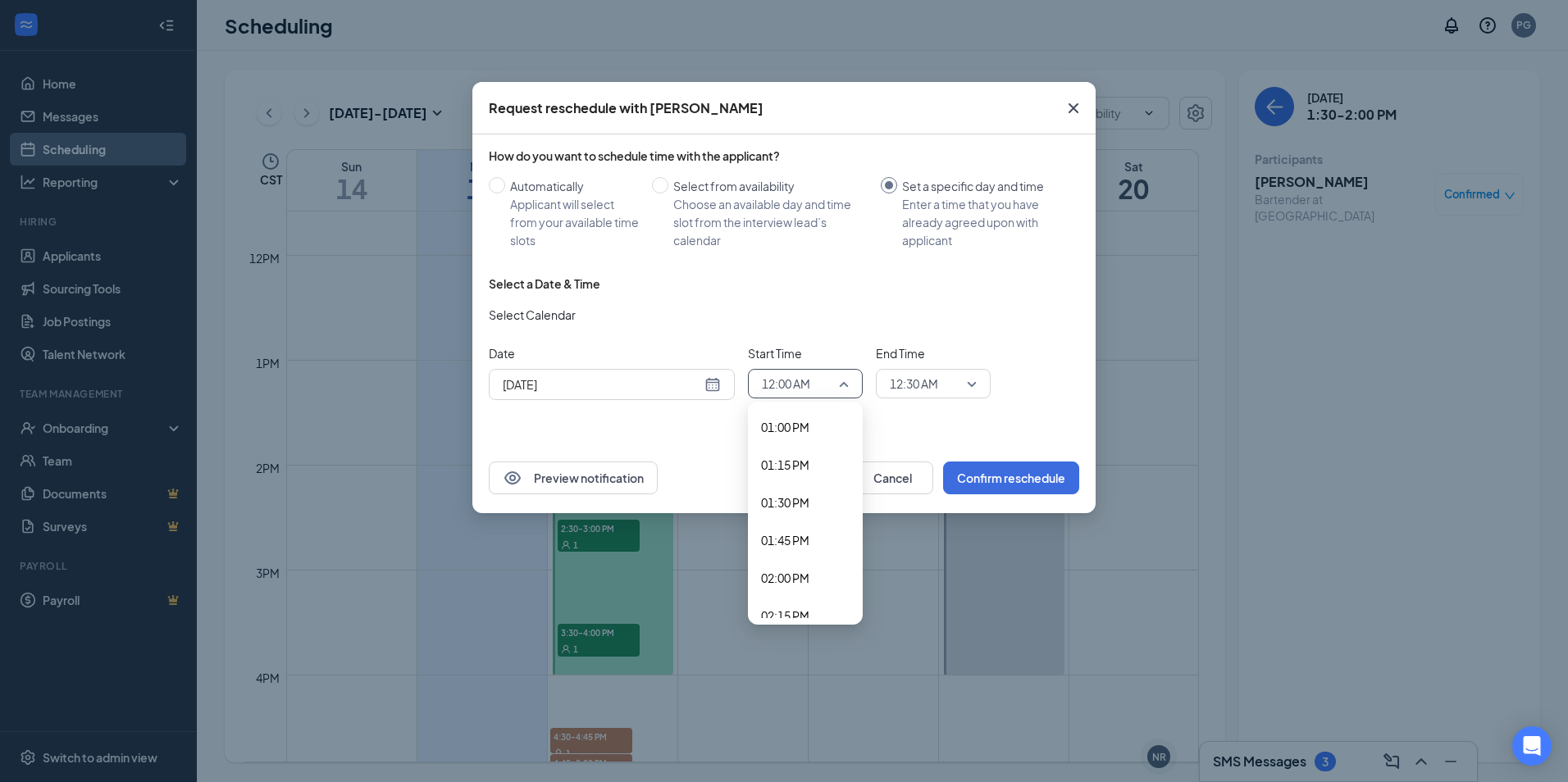
scroll to position [1945, 0]
click at [800, 453] on span "01:00 PM" at bounding box center [784, 445] width 48 height 18
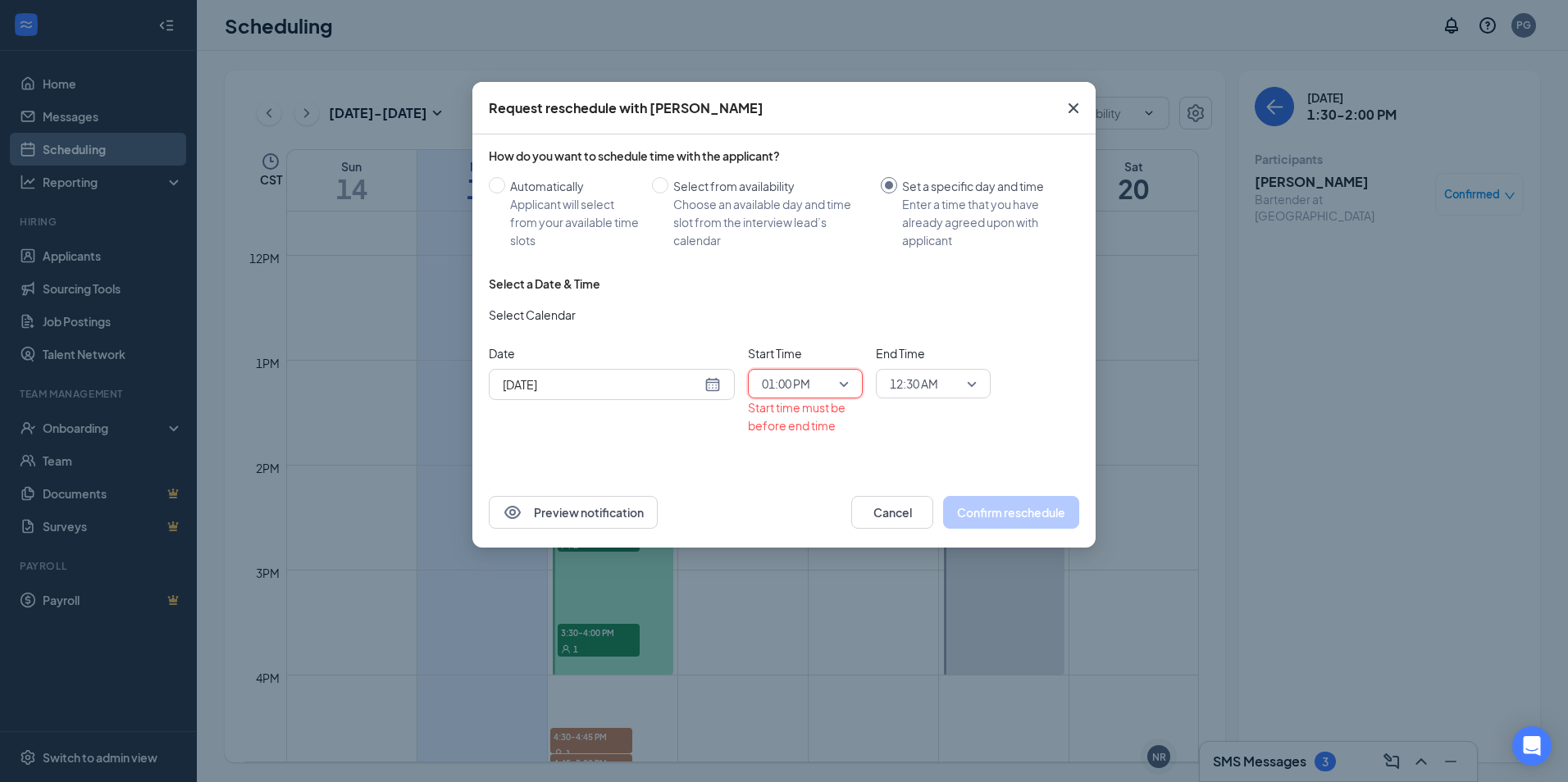
click at [981, 384] on div "12:30 AM" at bounding box center [933, 384] width 115 height 30
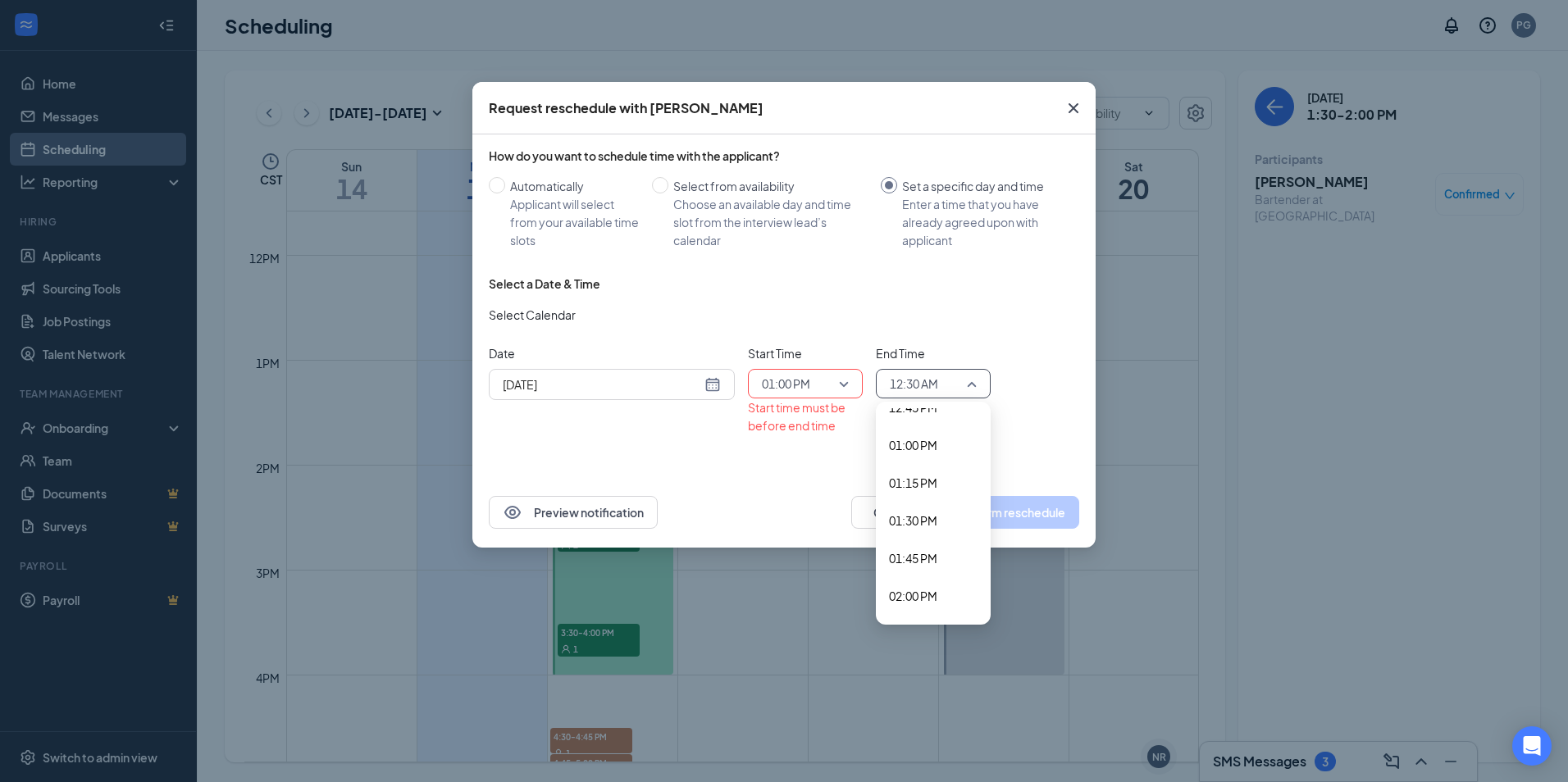
scroll to position [1928, 0]
click at [902, 538] on span "01:30 PM" at bounding box center [912, 537] width 48 height 18
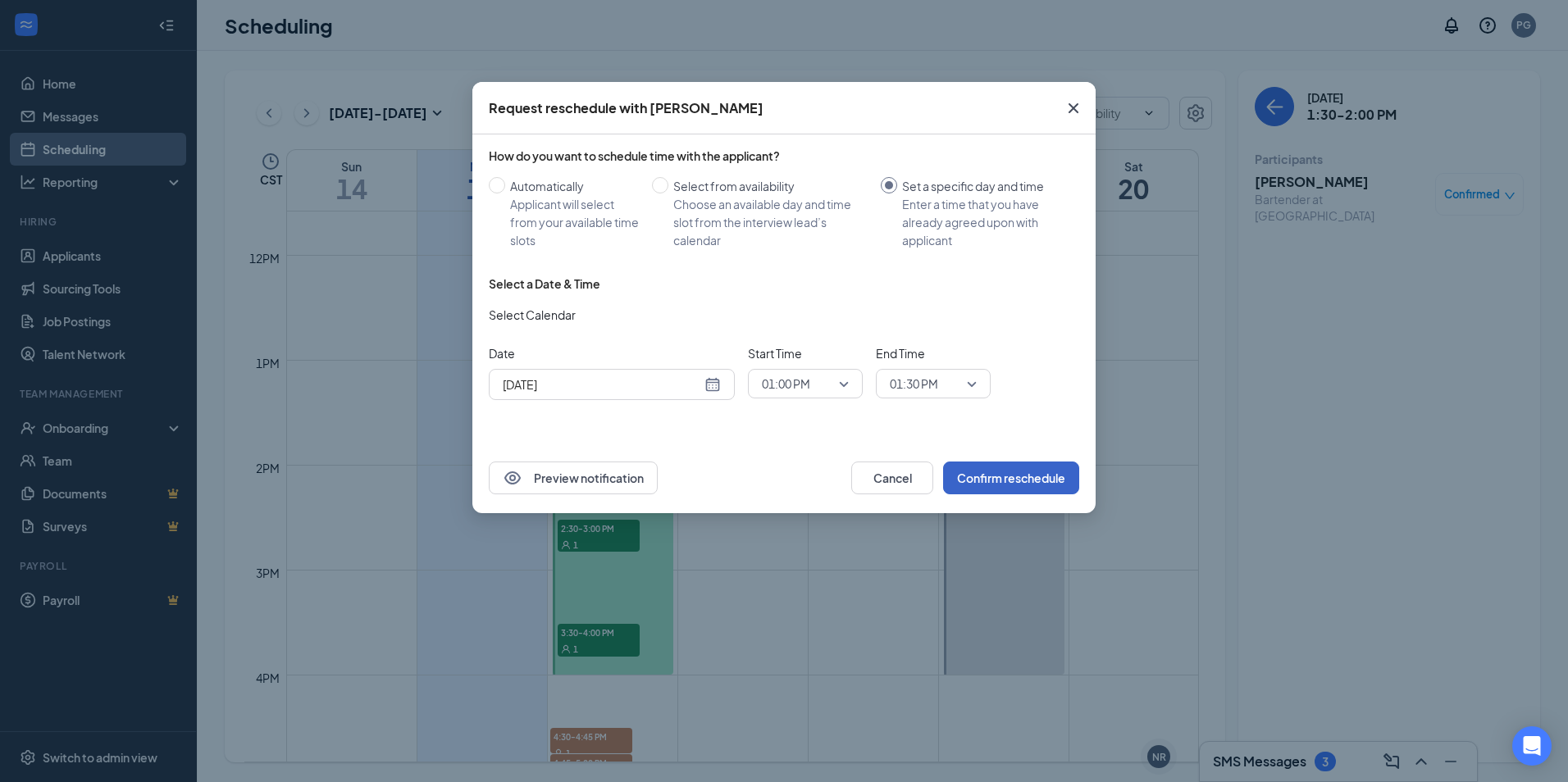
click at [1001, 489] on button "Confirm reschedule" at bounding box center [1011, 478] width 136 height 32
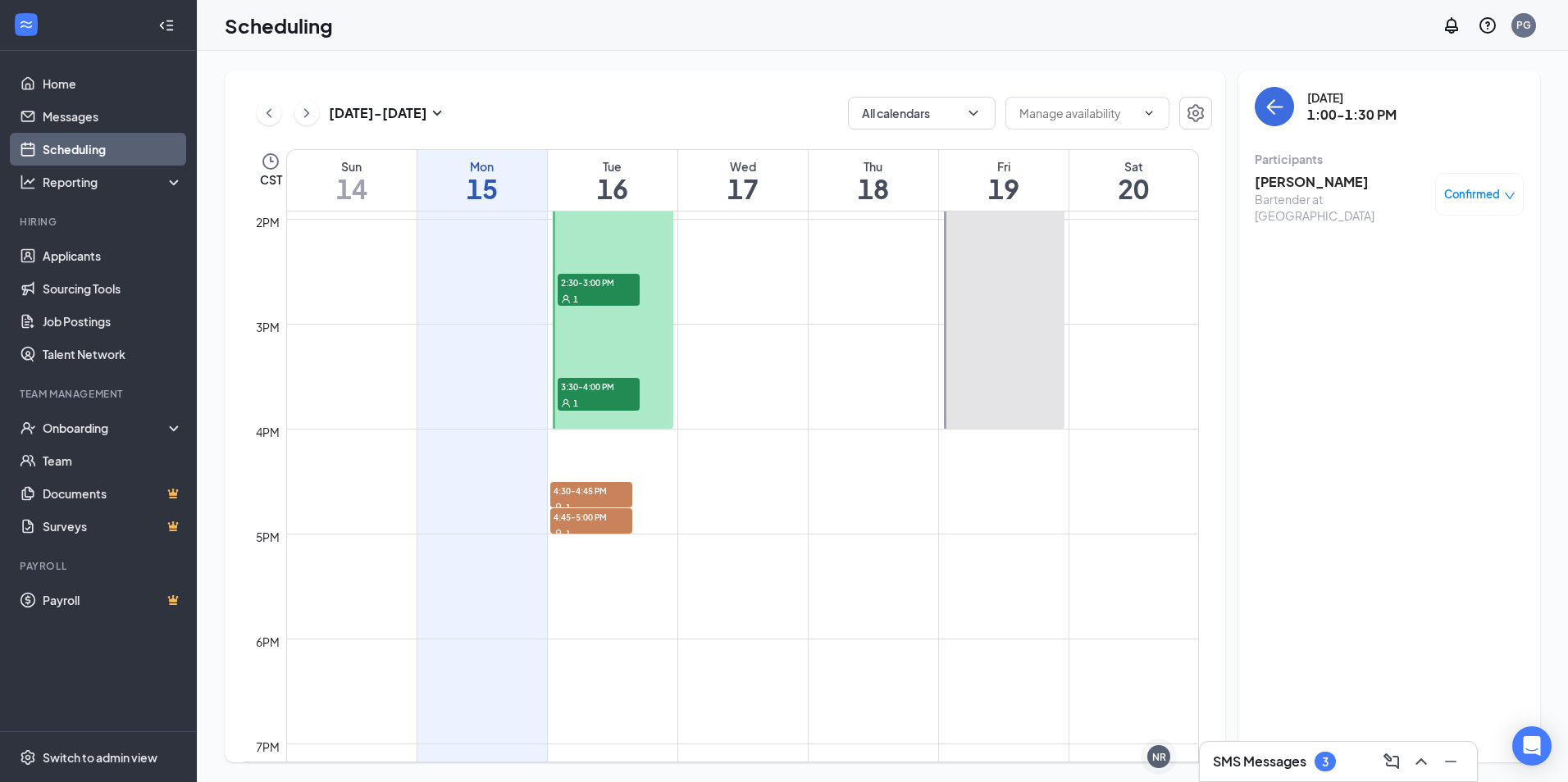
scroll to position [1626, 0]
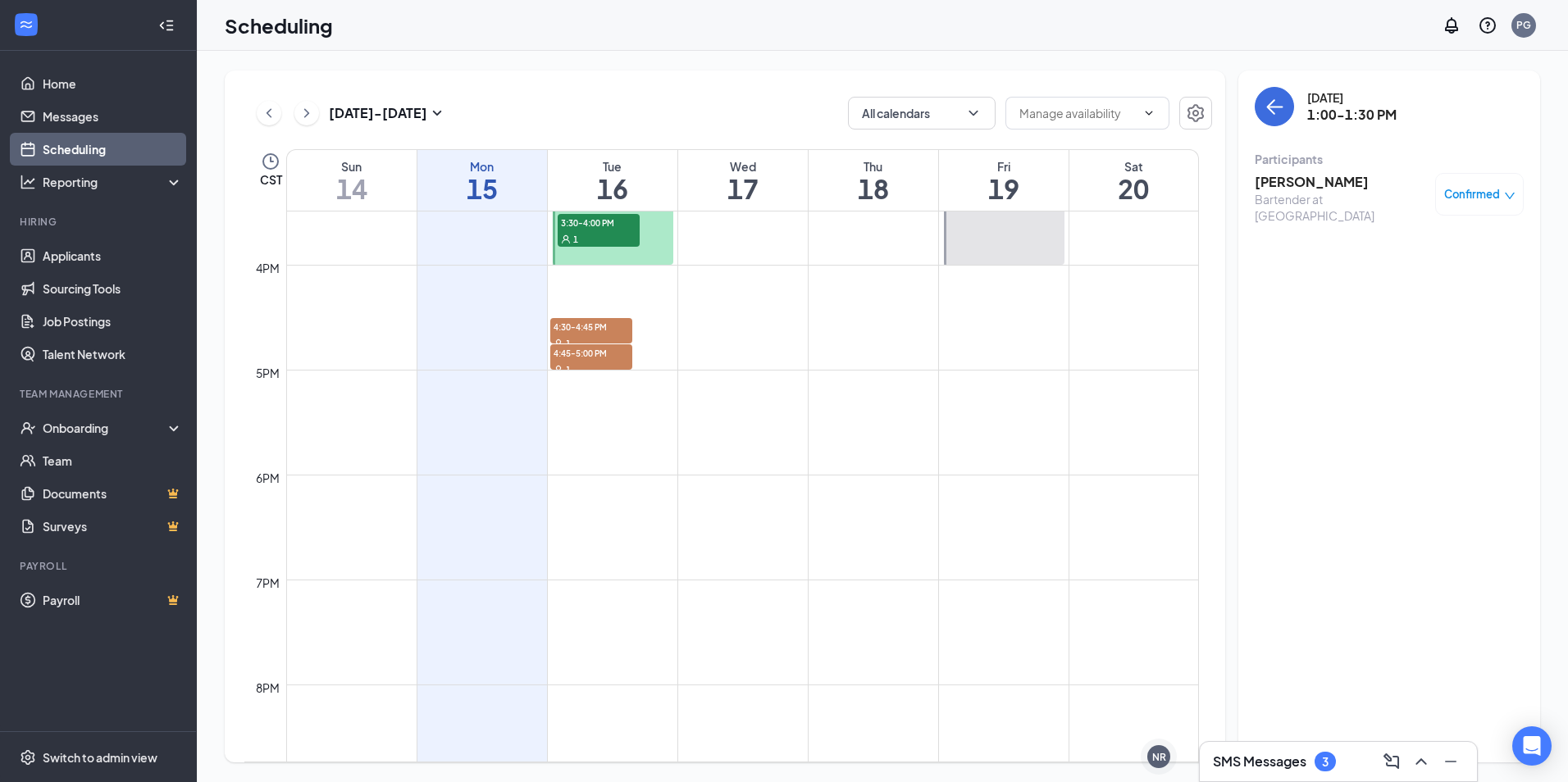
click at [1337, 758] on div "SMS Messages 3" at bounding box center [1338, 762] width 251 height 26
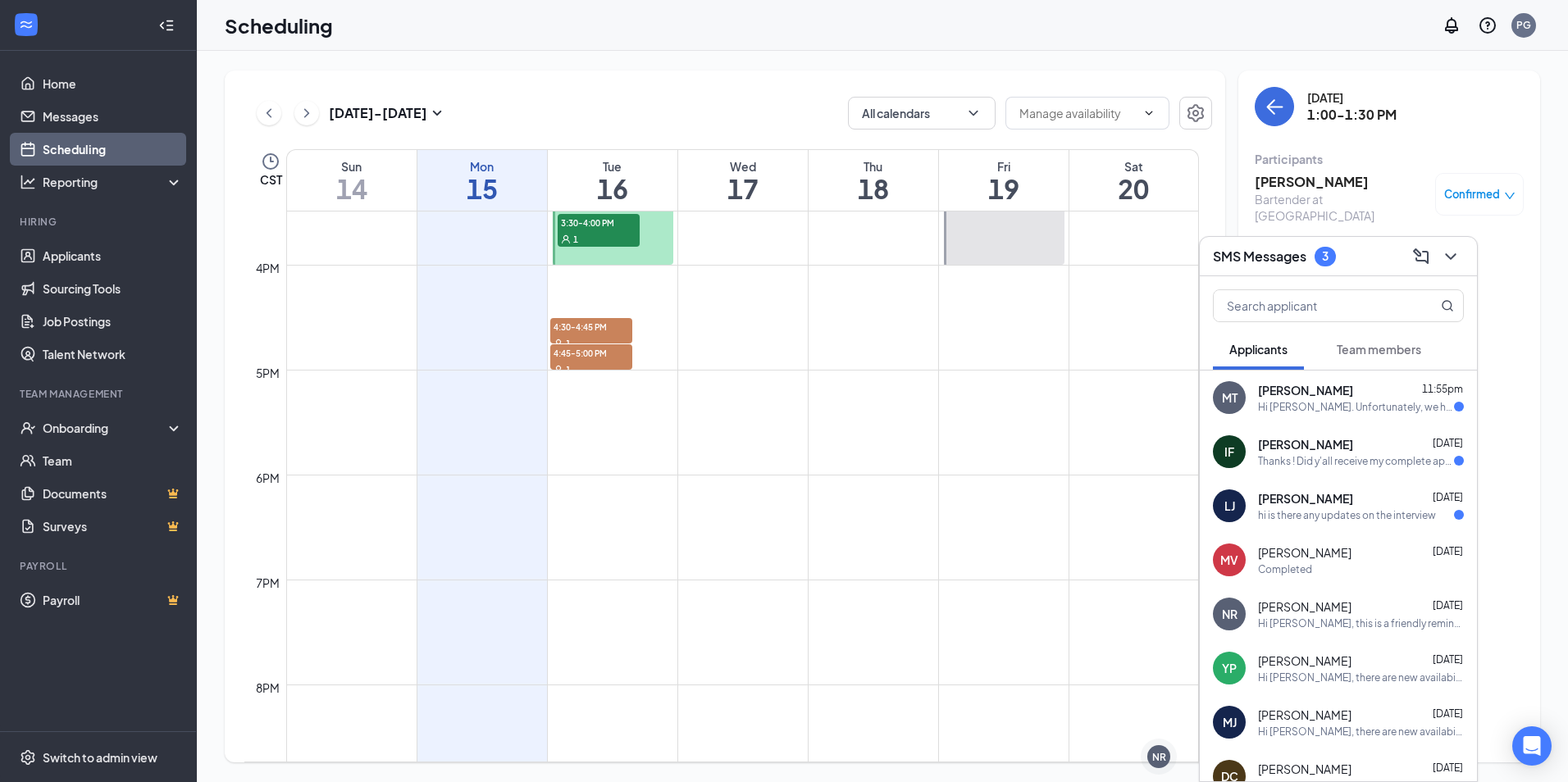
click at [1329, 410] on div "Hi [PERSON_NAME]. Unfortunately, we had to reschedule your meeting with Buffalo…" at bounding box center [1356, 408] width 196 height 14
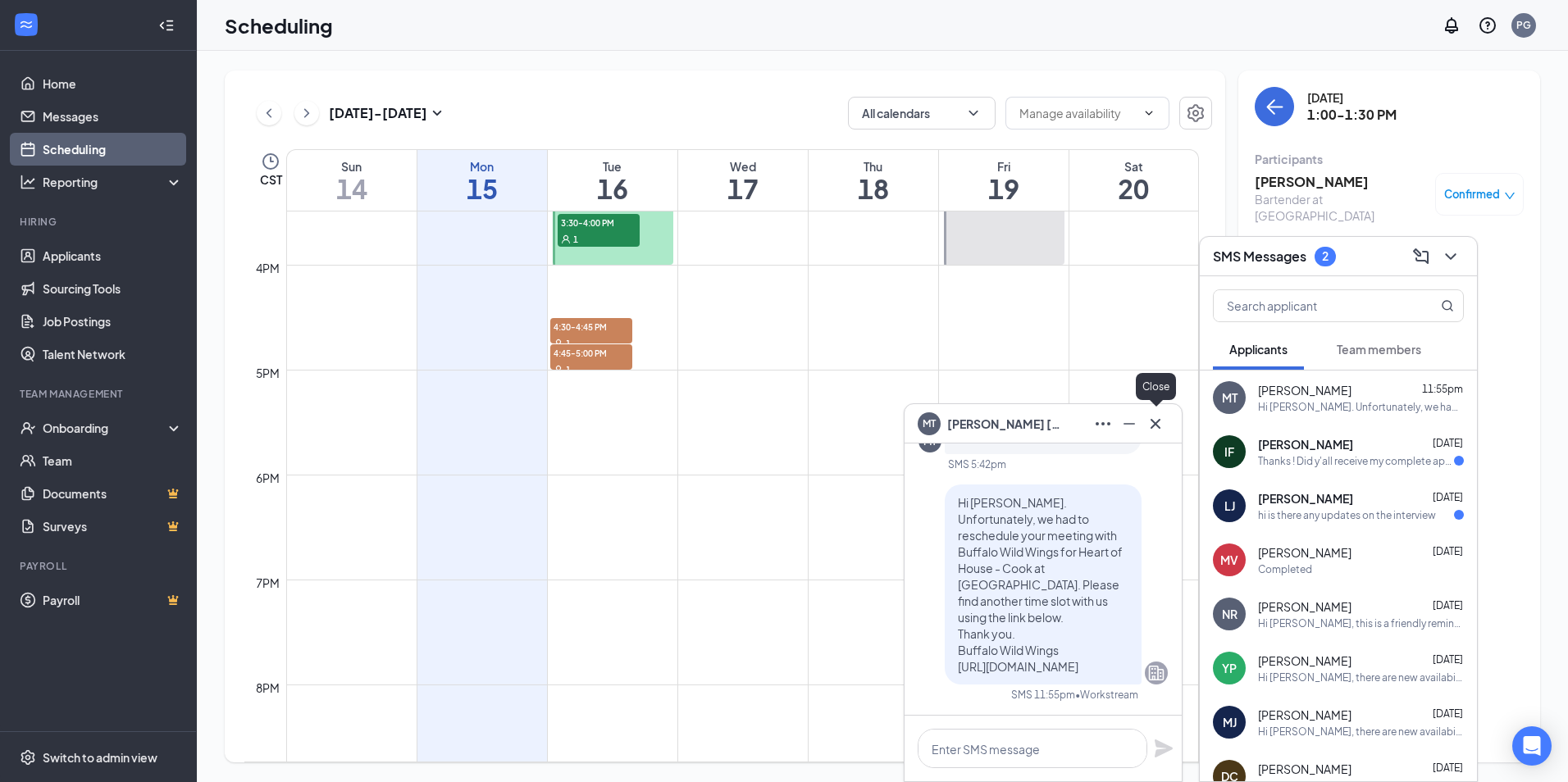
click at [1152, 425] on icon "Cross" at bounding box center [1155, 423] width 19 height 19
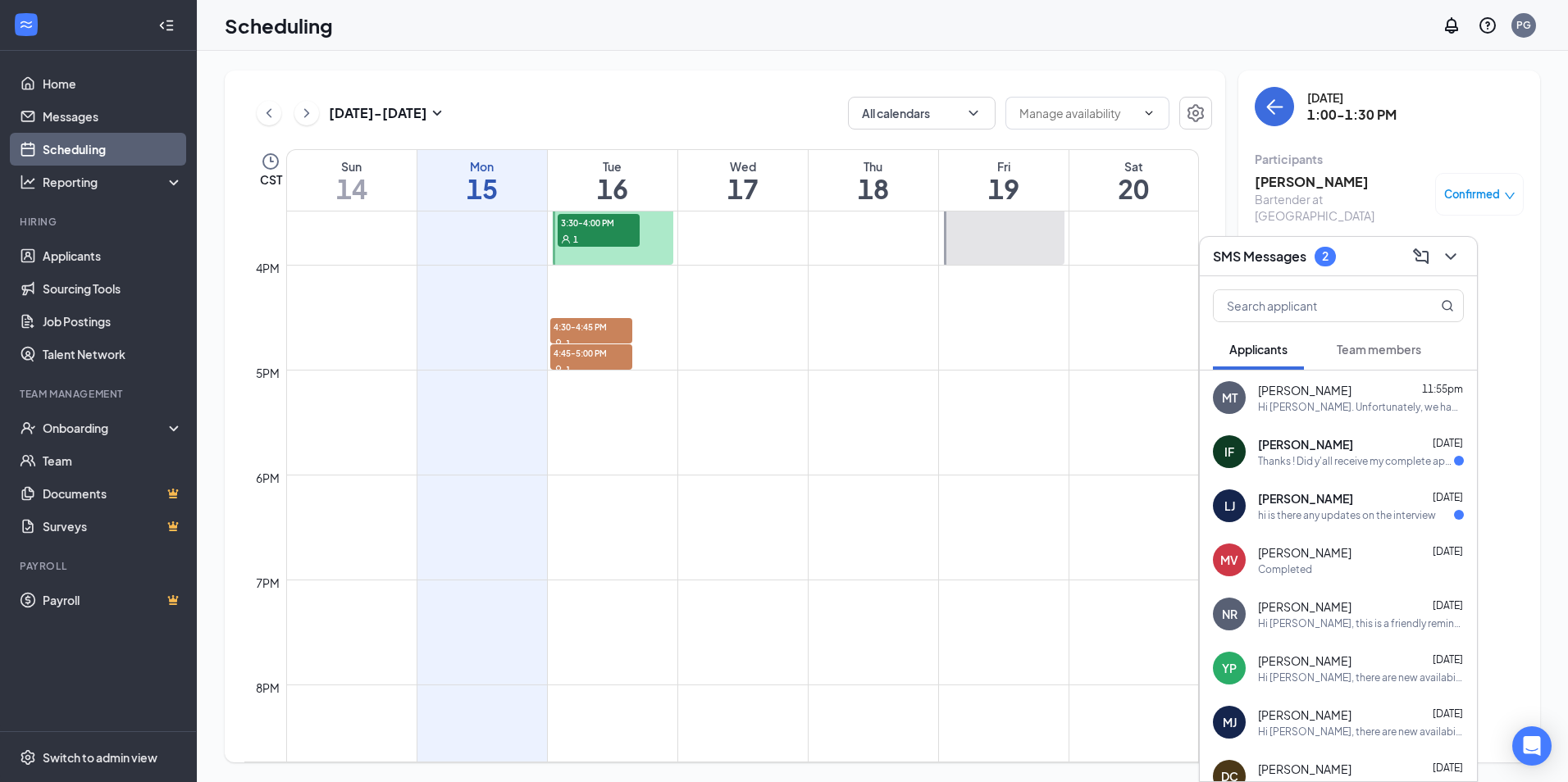
click at [617, 229] on span "3:30-4:00 PM" at bounding box center [599, 222] width 82 height 17
click at [622, 225] on span "3:30-4:00 PM" at bounding box center [599, 222] width 82 height 17
click at [625, 225] on span "3:30-4:00 PM" at bounding box center [599, 222] width 82 height 17
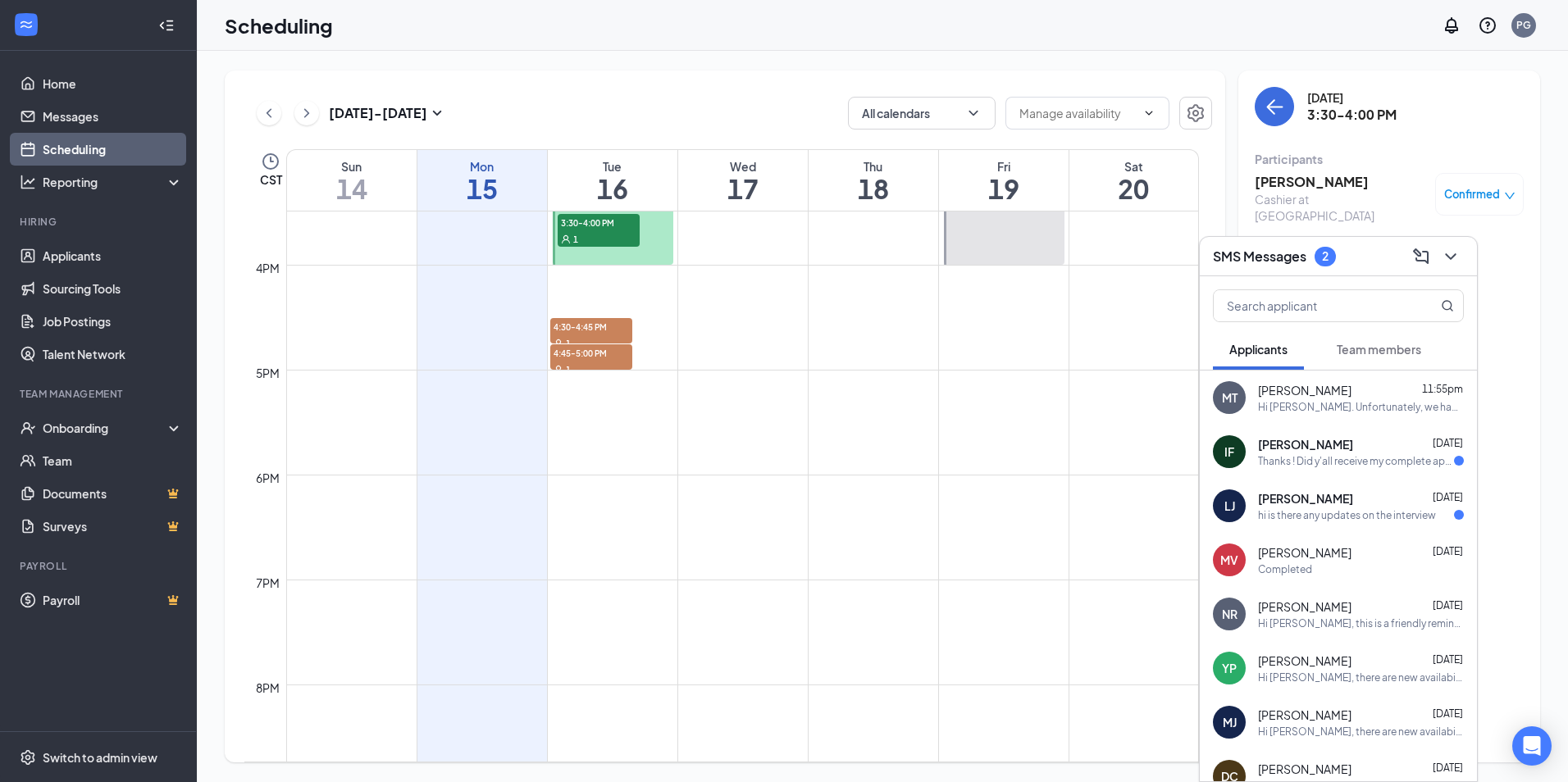
click at [625, 225] on span "3:30-4:00 PM" at bounding box center [599, 222] width 82 height 17
click at [1500, 196] on div "Confirmed" at bounding box center [1479, 194] width 71 height 17
click at [761, 481] on td at bounding box center [741, 488] width 912 height 26
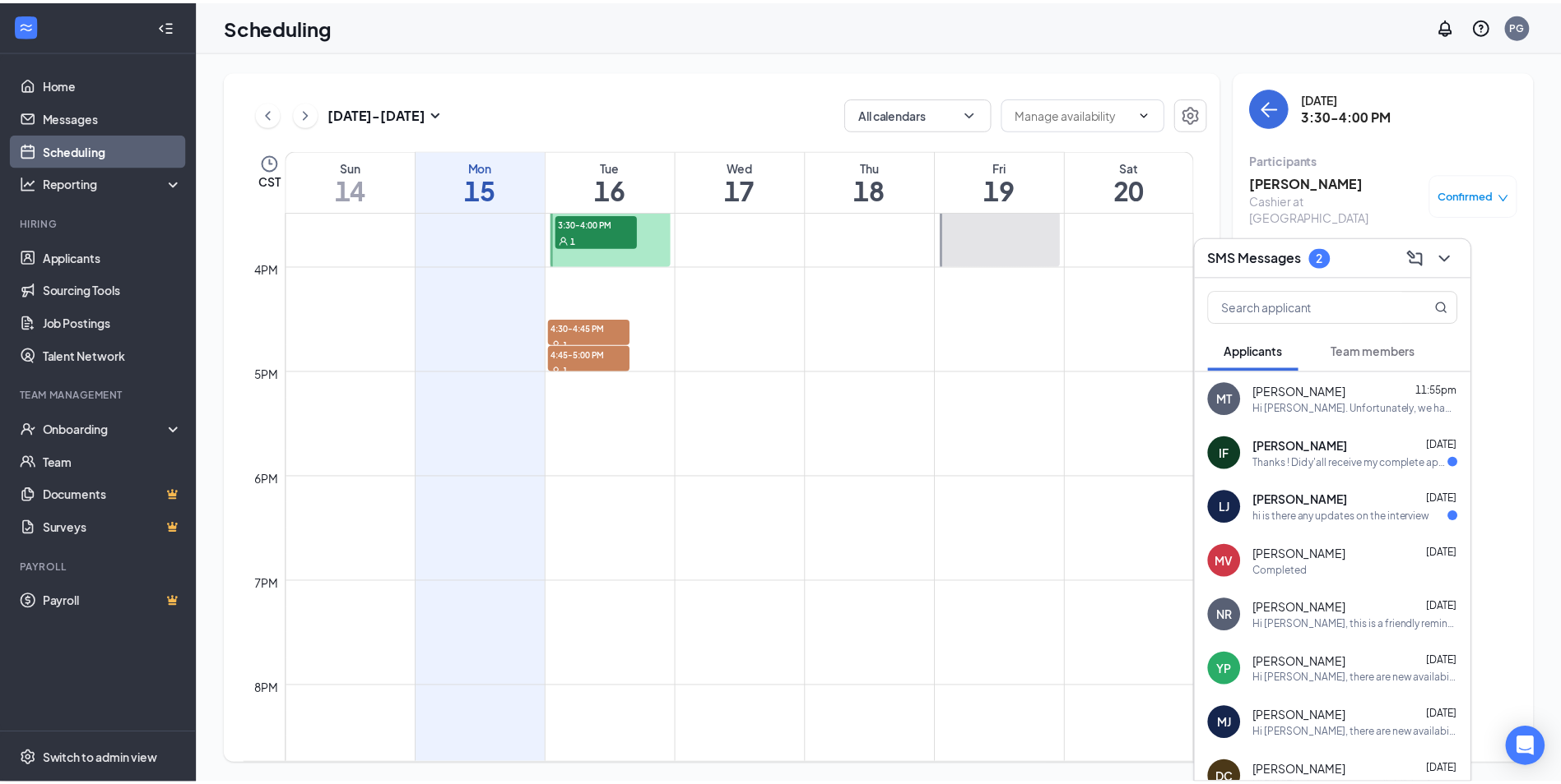
scroll to position [1549, 0]
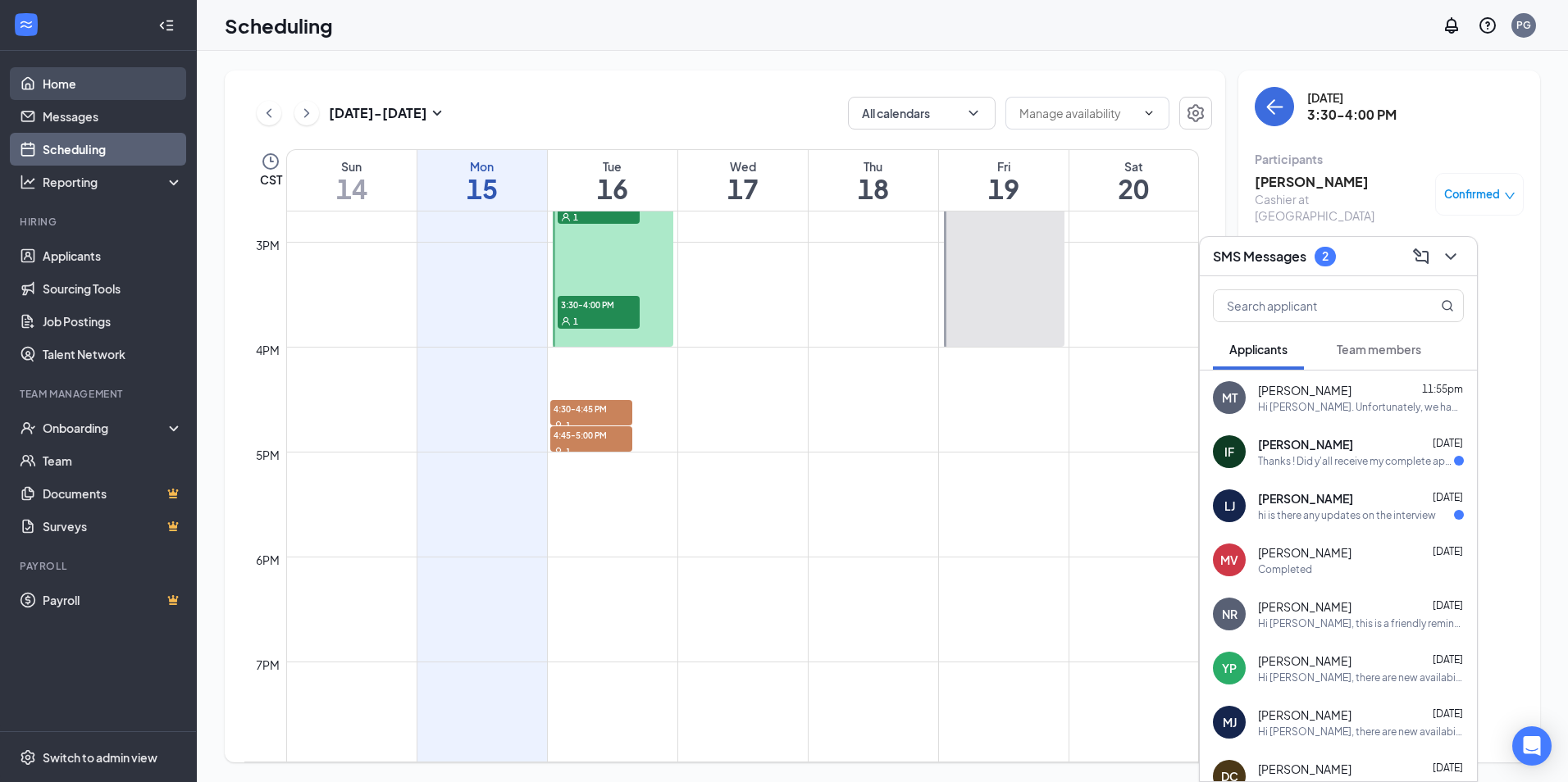
click at [43, 82] on link "Home" at bounding box center [113, 83] width 140 height 32
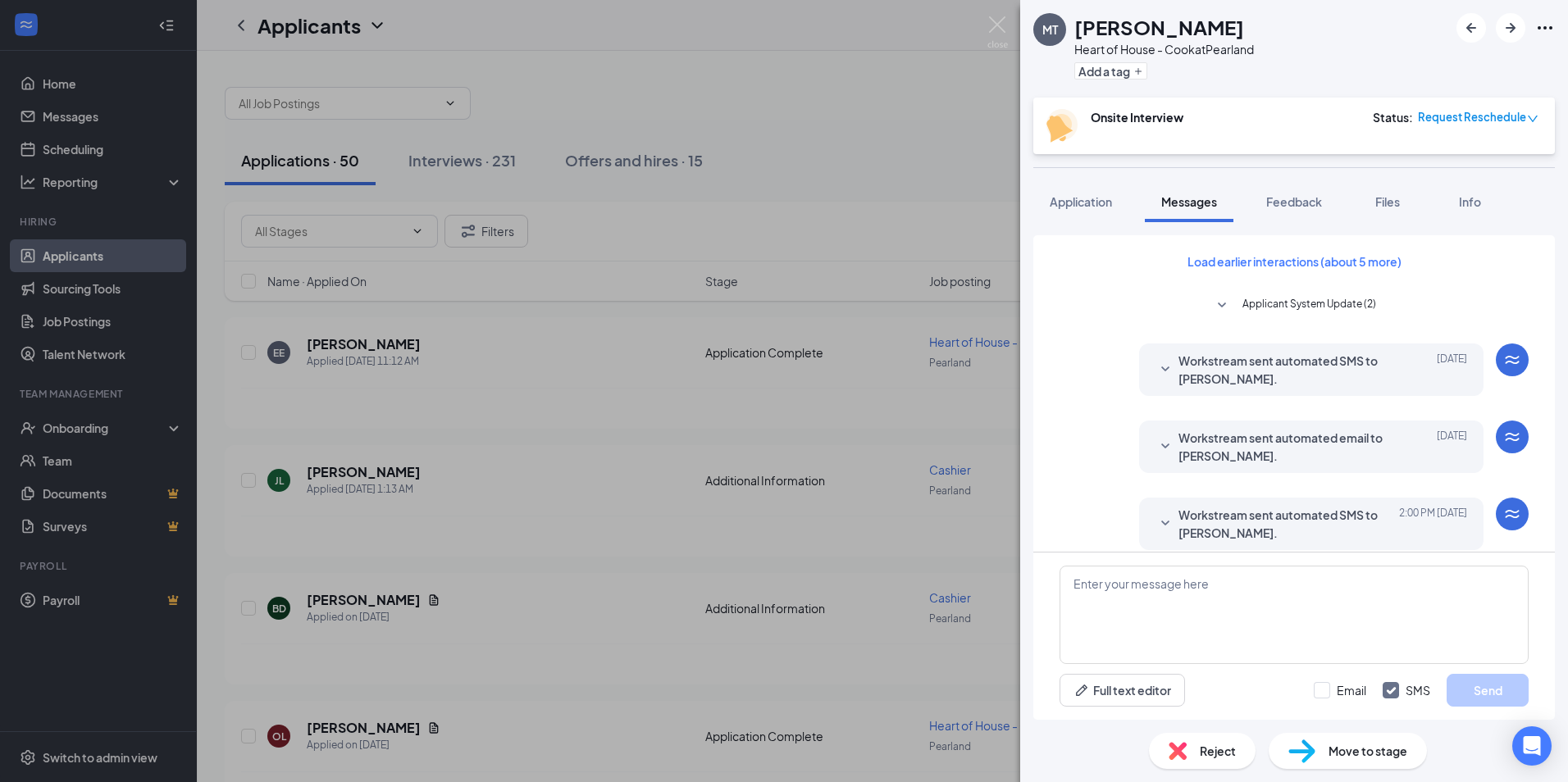
scroll to position [401, 0]
